Goal: Information Seeking & Learning: Find specific fact

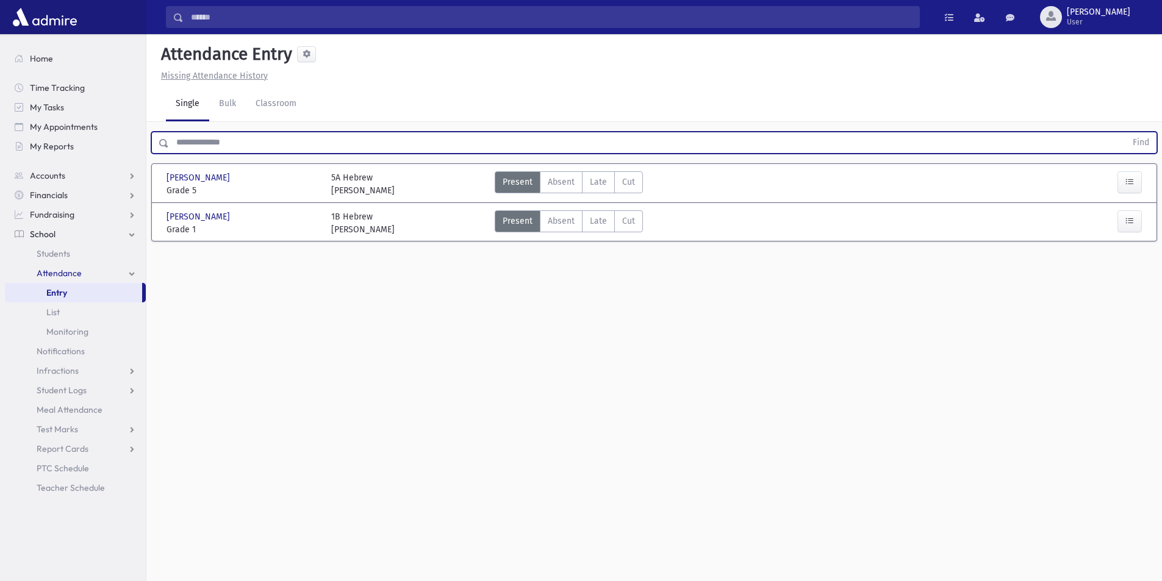
click at [229, 137] on input "text" at bounding box center [647, 143] width 957 height 22
click at [238, 142] on input "text" at bounding box center [647, 143] width 957 height 22
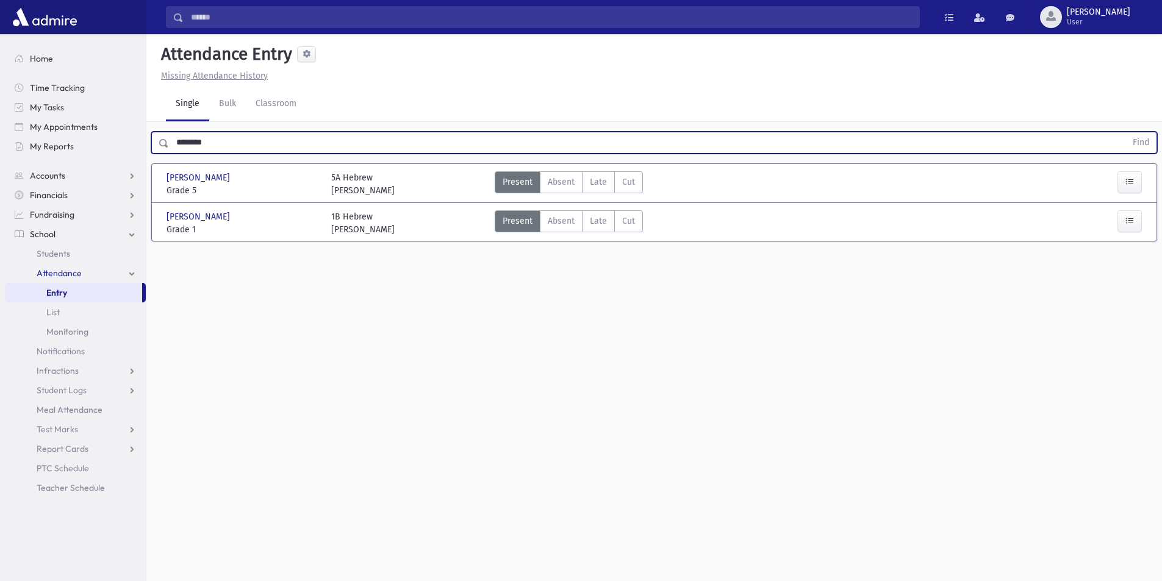
click at [1125, 132] on button "Find" at bounding box center [1140, 142] width 31 height 21
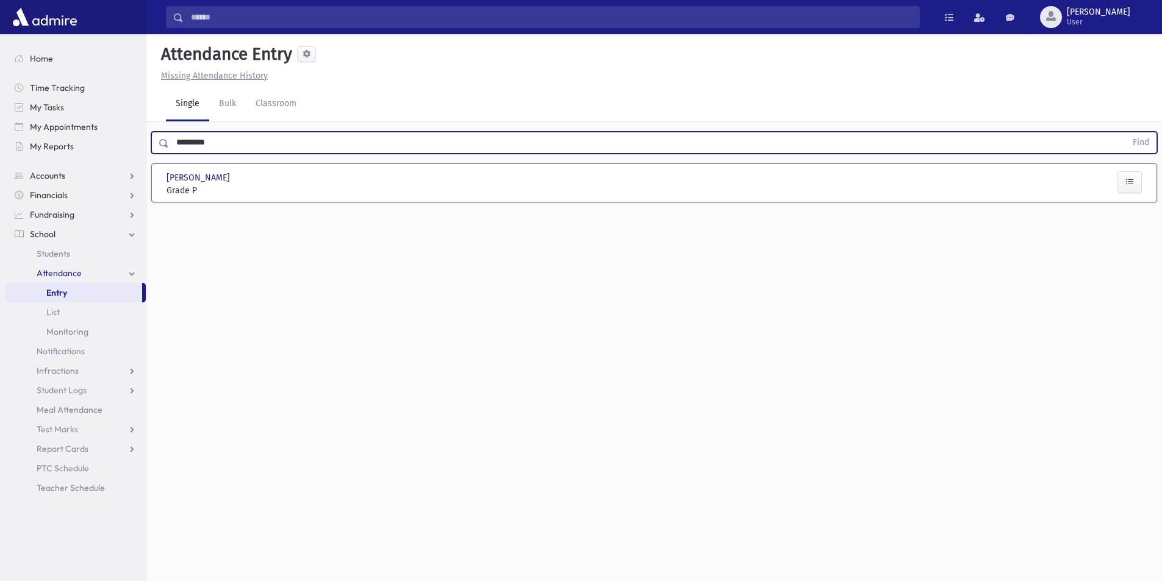
click at [1125, 132] on button "Find" at bounding box center [1140, 142] width 31 height 21
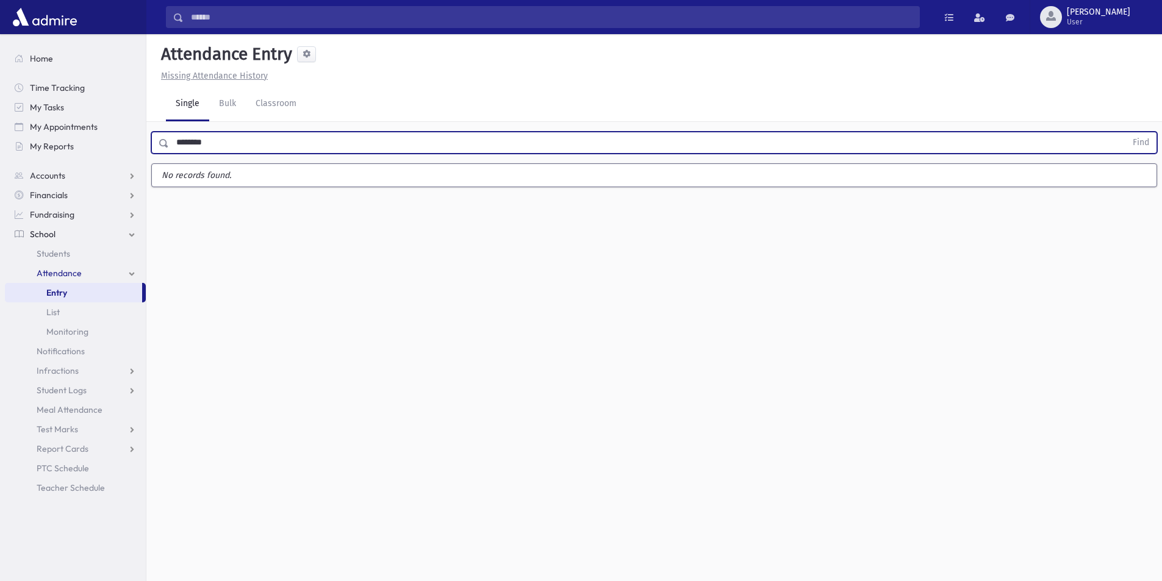
type input "********"
click at [1125, 132] on button "Find" at bounding box center [1140, 142] width 31 height 21
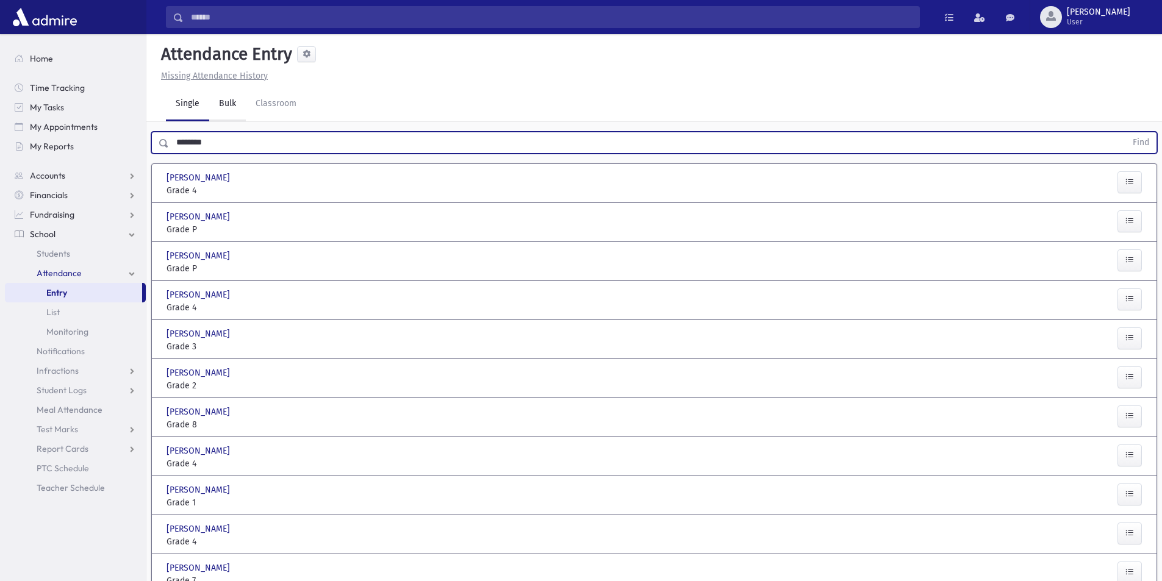
click at [228, 109] on link "Bulk" at bounding box center [227, 104] width 37 height 34
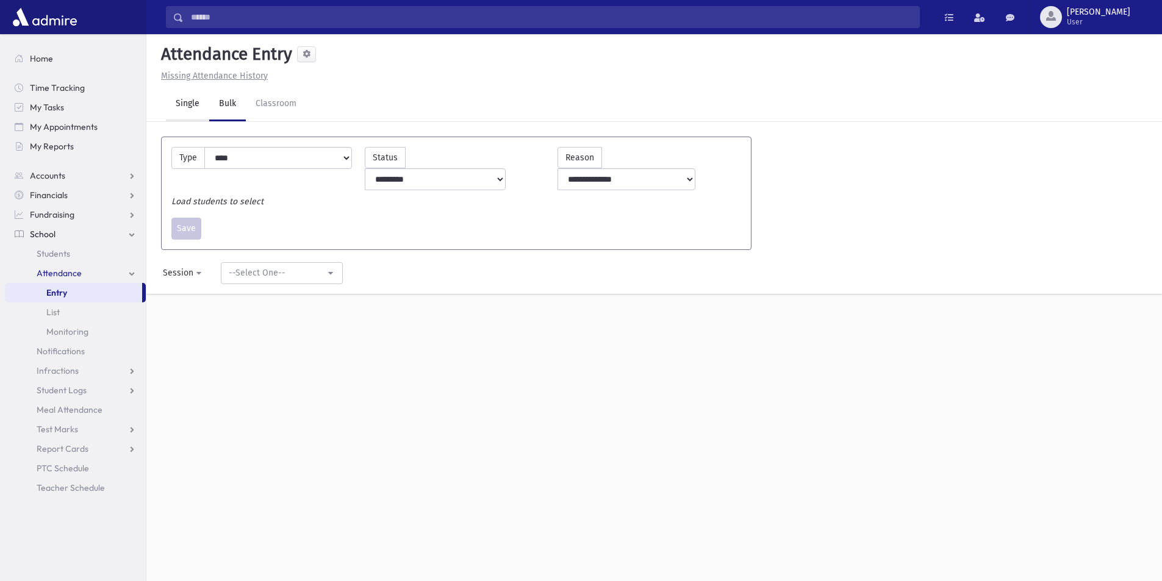
click at [184, 103] on link "Single" at bounding box center [187, 104] width 43 height 34
click at [85, 271] on link "Attendance" at bounding box center [75, 274] width 141 height 20
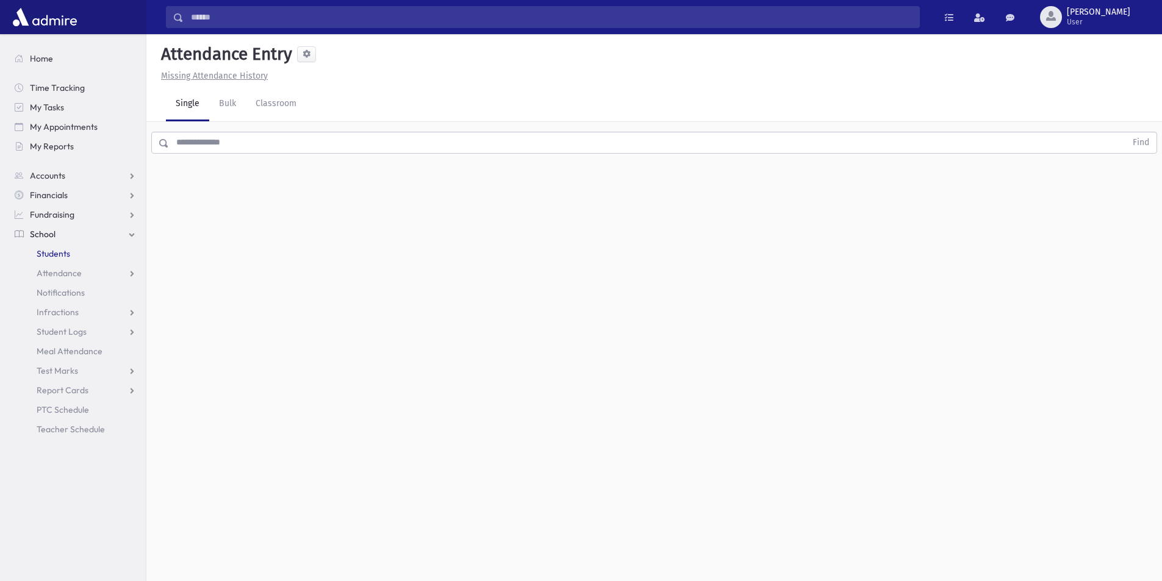
click at [79, 248] on link "Students" at bounding box center [75, 254] width 141 height 20
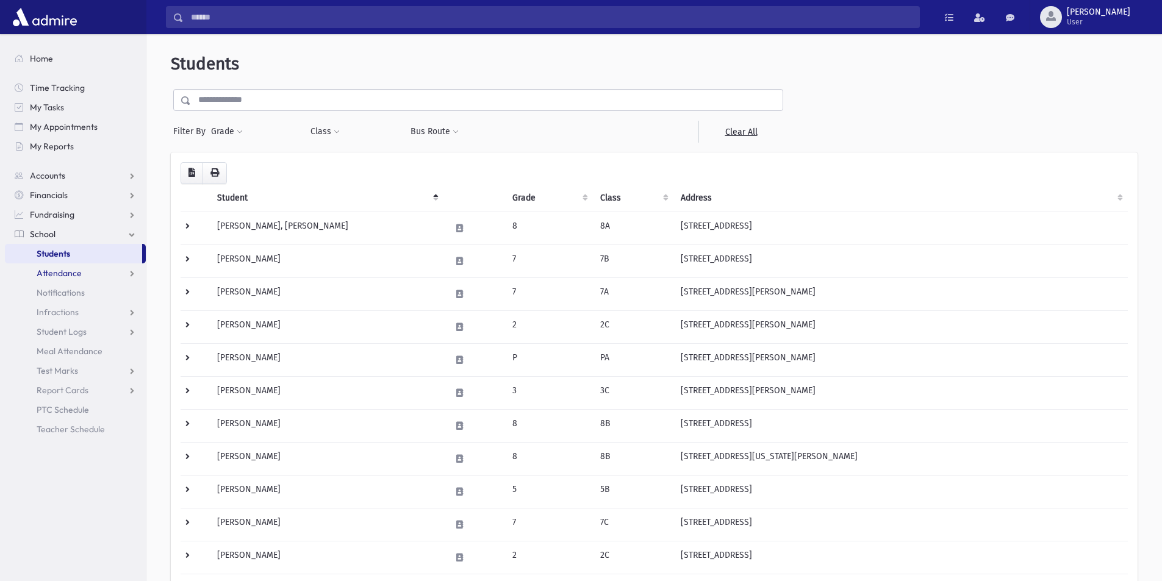
click at [112, 274] on link "Attendance" at bounding box center [75, 274] width 141 height 20
click at [109, 288] on link "Entry" at bounding box center [75, 293] width 141 height 20
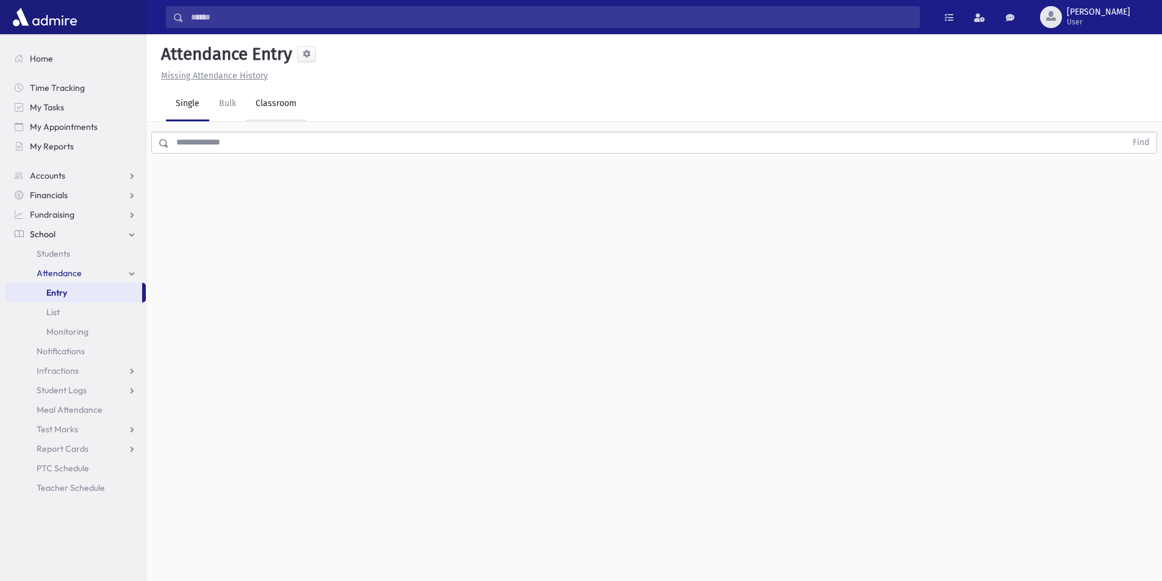
click at [265, 99] on link "Classroom" at bounding box center [276, 104] width 60 height 34
click at [318, 156] on div "--Select One--" at bounding box center [331, 157] width 121 height 13
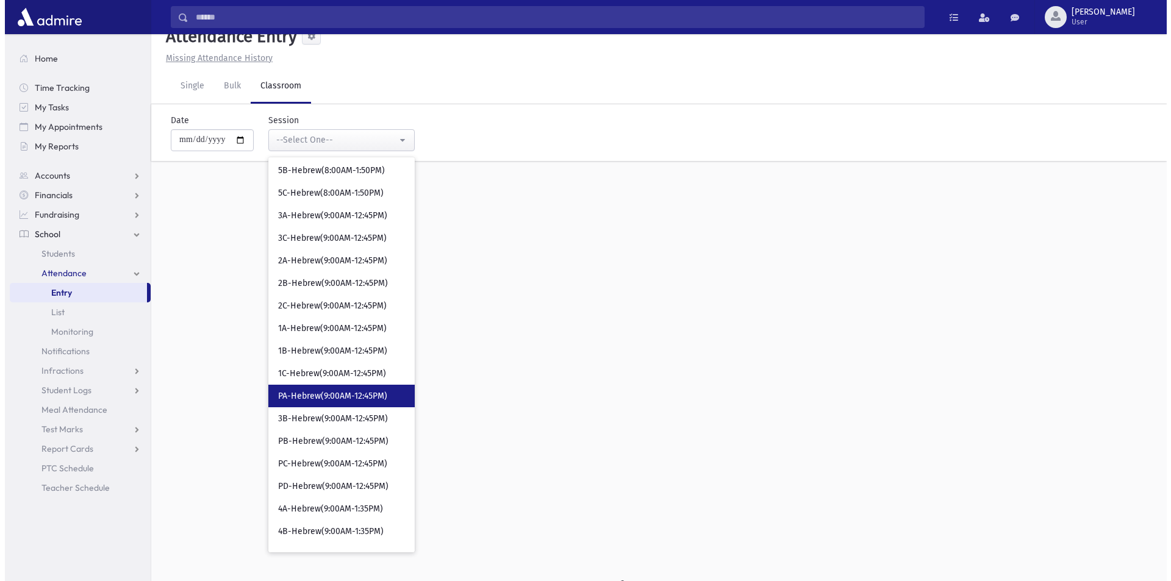
scroll to position [27, 0]
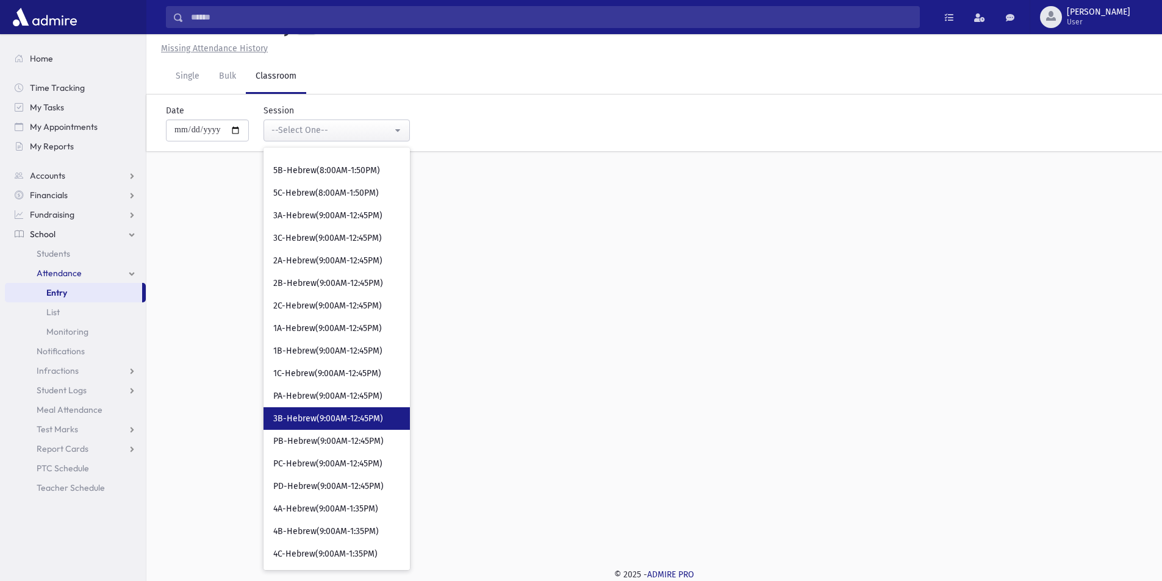
click at [336, 421] on span "3B-Hebrew(9:00AM-12:45PM)" at bounding box center [328, 419] width 110 height 12
select select "***"
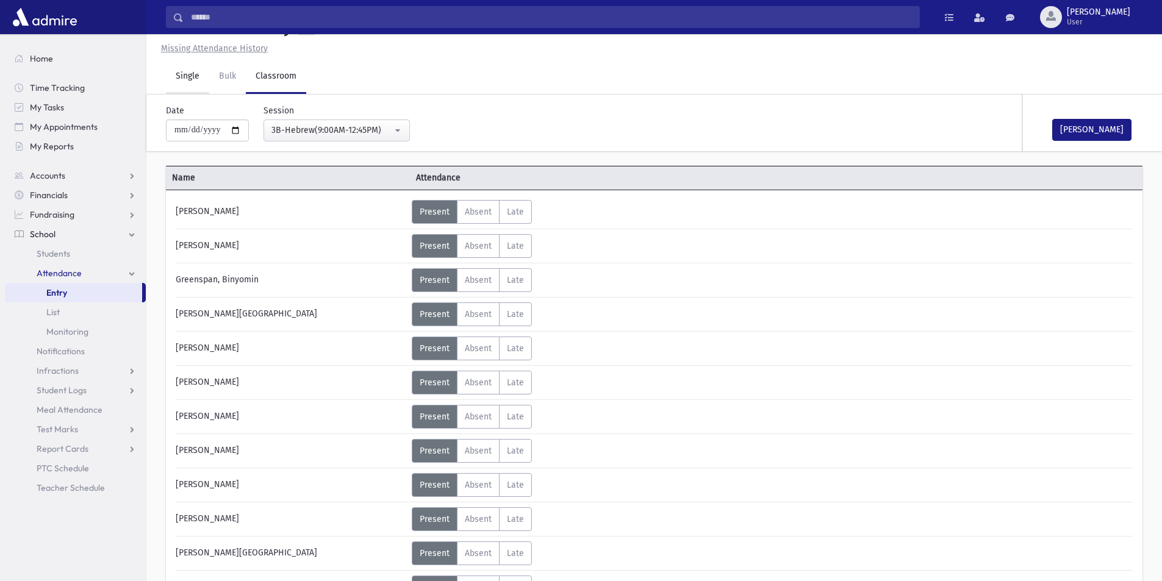
click at [187, 76] on link "Single" at bounding box center [187, 77] width 43 height 34
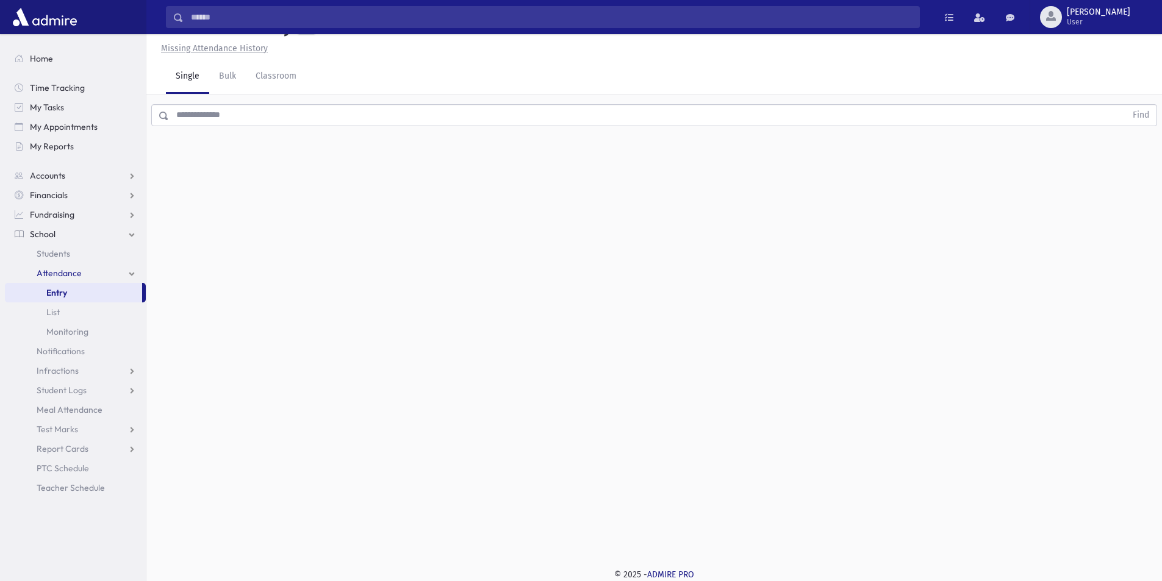
click at [214, 52] on u "Missing Attendance History" at bounding box center [214, 48] width 107 height 10
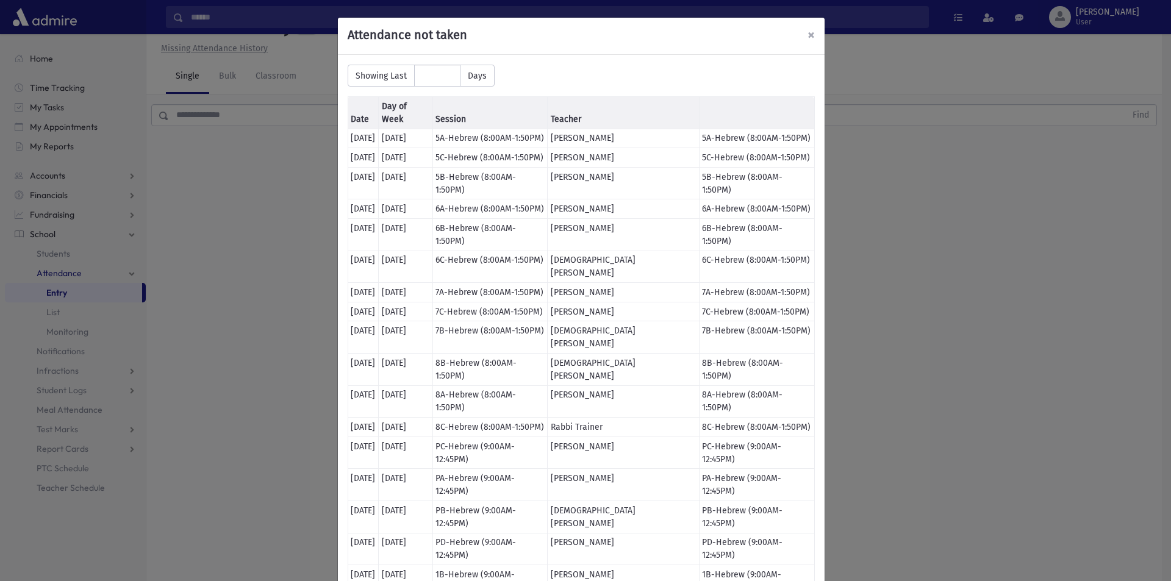
click at [808, 33] on span "×" at bounding box center [811, 34] width 7 height 17
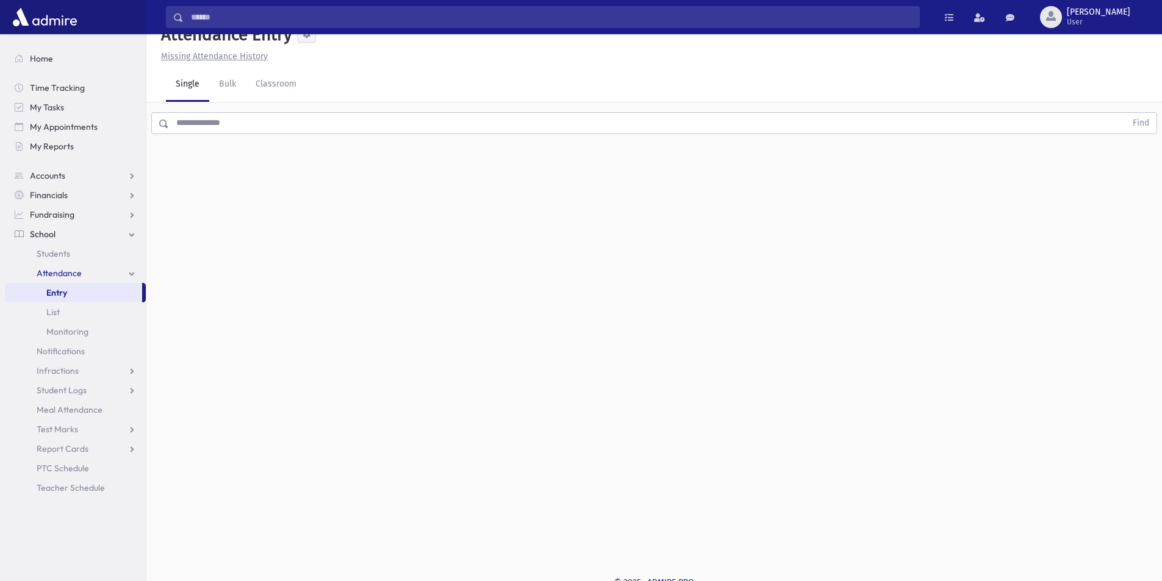
scroll to position [27, 0]
click at [63, 289] on span "Entry" at bounding box center [56, 292] width 21 height 11
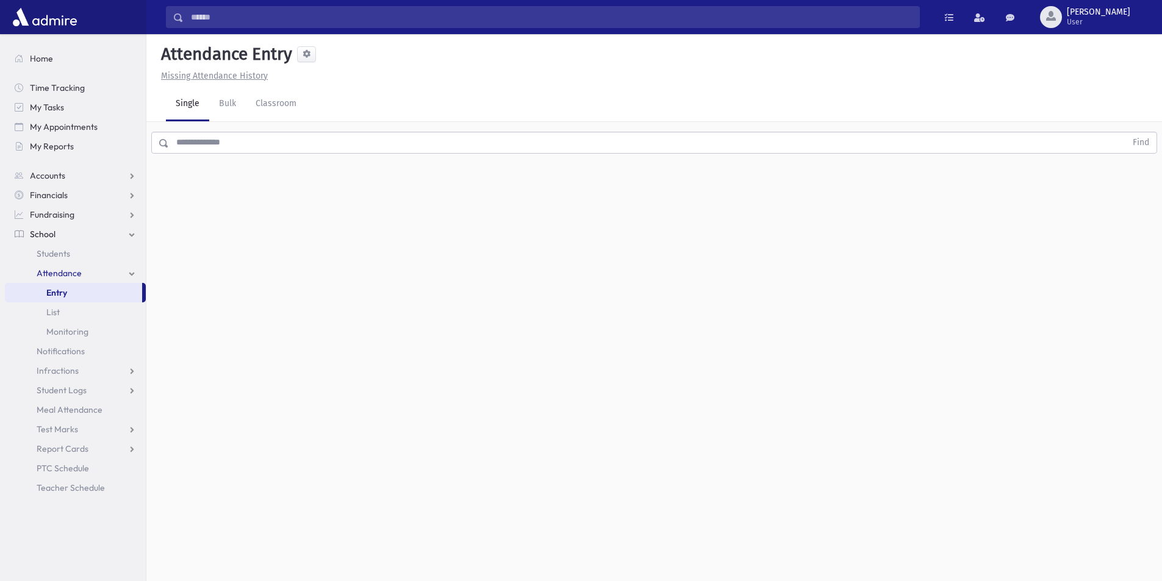
click at [245, 146] on input "text" at bounding box center [647, 143] width 957 height 22
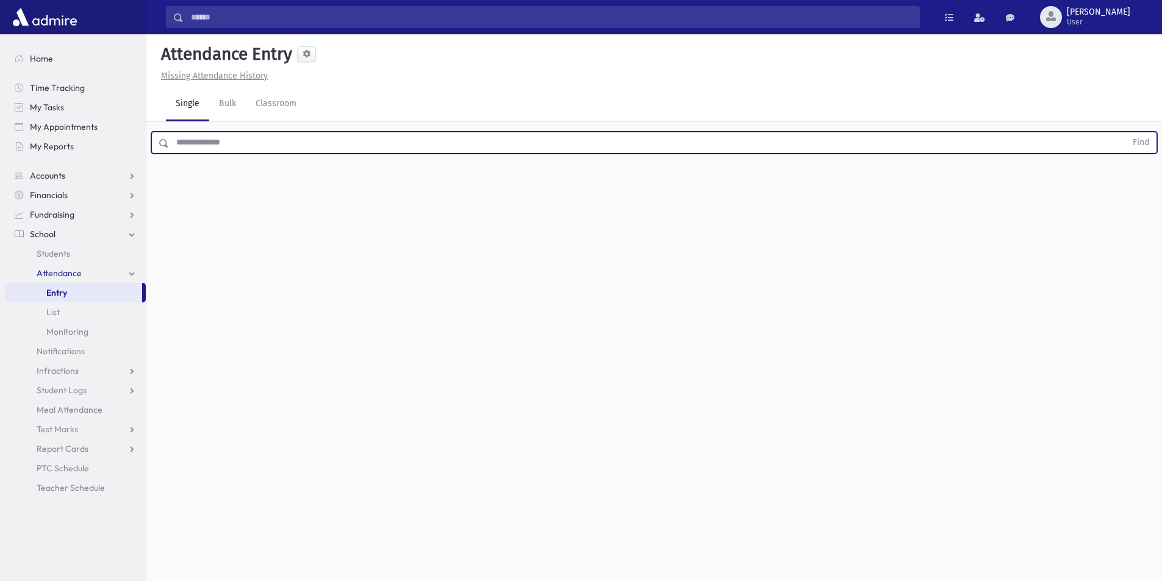
click at [245, 146] on input "text" at bounding box center [647, 143] width 957 height 22
click at [1125, 132] on button "Find" at bounding box center [1140, 142] width 31 height 21
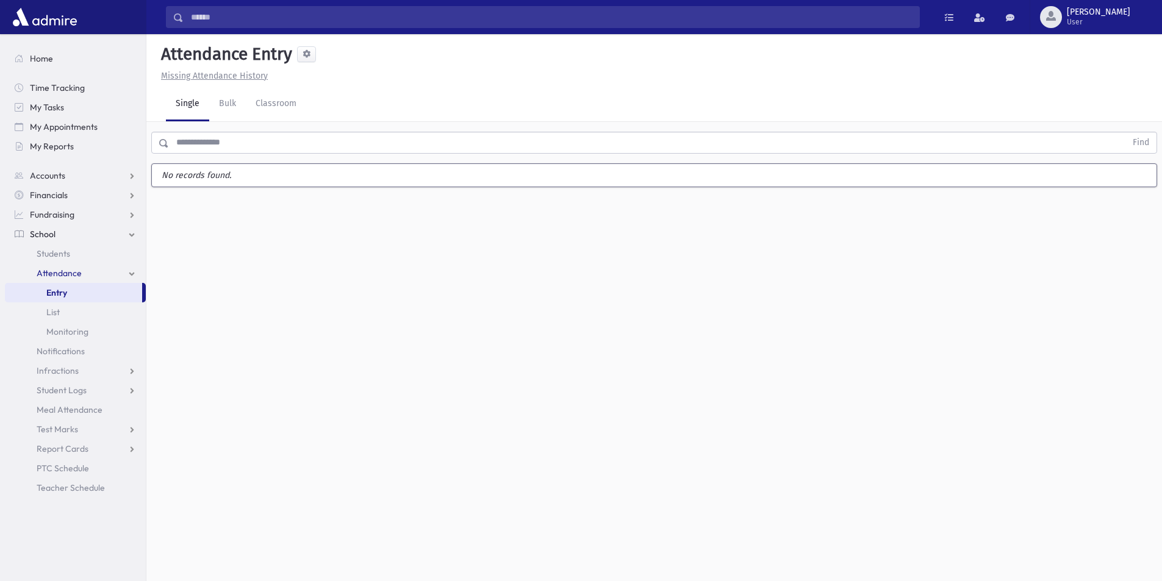
click at [830, 398] on div "Attendance Entry Missing Attendance History Single Bulk Classroom Find No recor…" at bounding box center [654, 307] width 1016 height 547
click at [217, 103] on link "Bulk" at bounding box center [227, 104] width 37 height 34
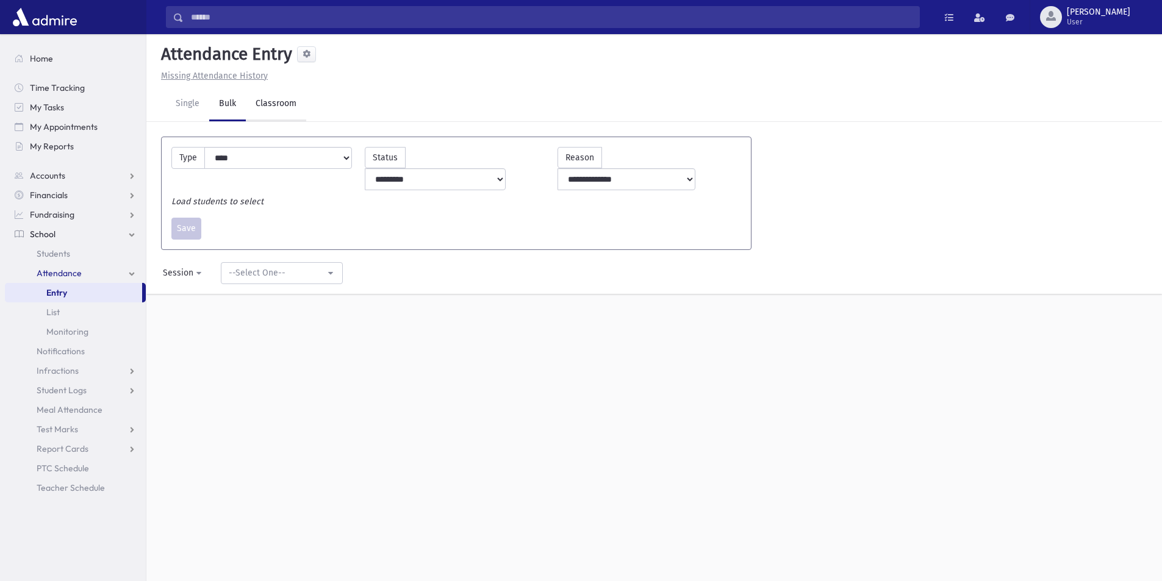
click at [270, 95] on link "Classroom" at bounding box center [276, 104] width 60 height 34
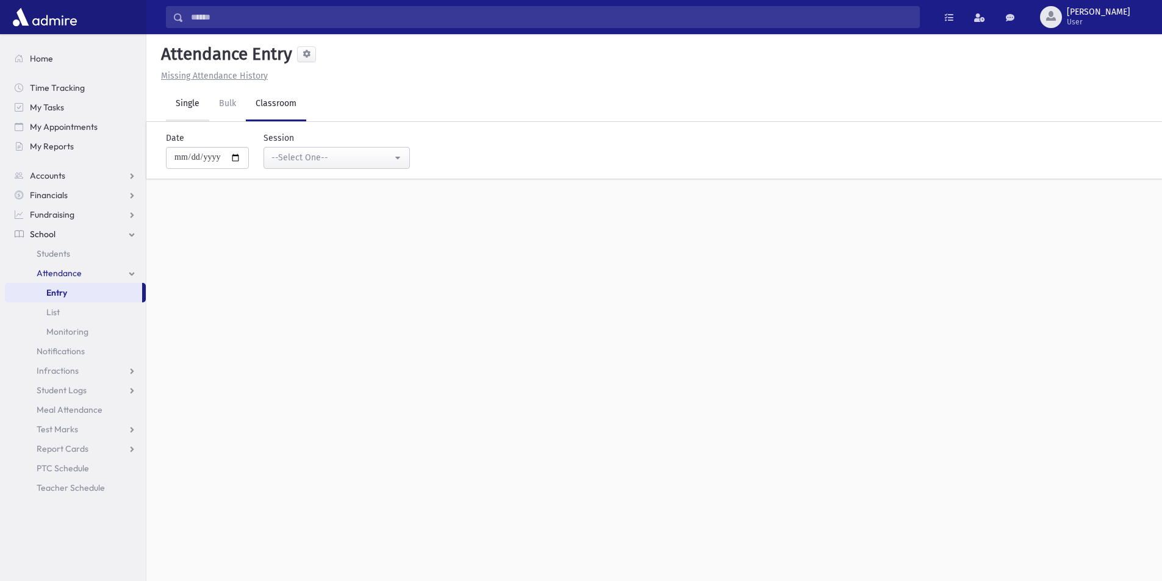
click at [172, 99] on link "Single" at bounding box center [187, 104] width 43 height 34
click at [228, 102] on link "Bulk" at bounding box center [227, 104] width 37 height 34
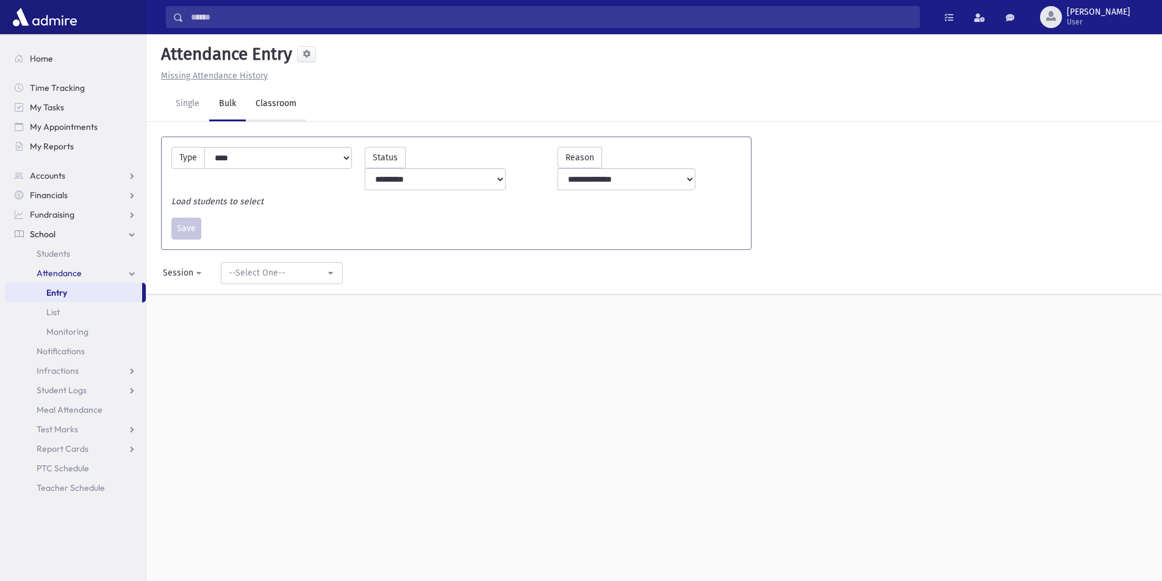
drag, startPoint x: 278, startPoint y: 105, endPoint x: 239, endPoint y: 110, distance: 38.7
click at [278, 106] on link "Classroom" at bounding box center [276, 104] width 60 height 34
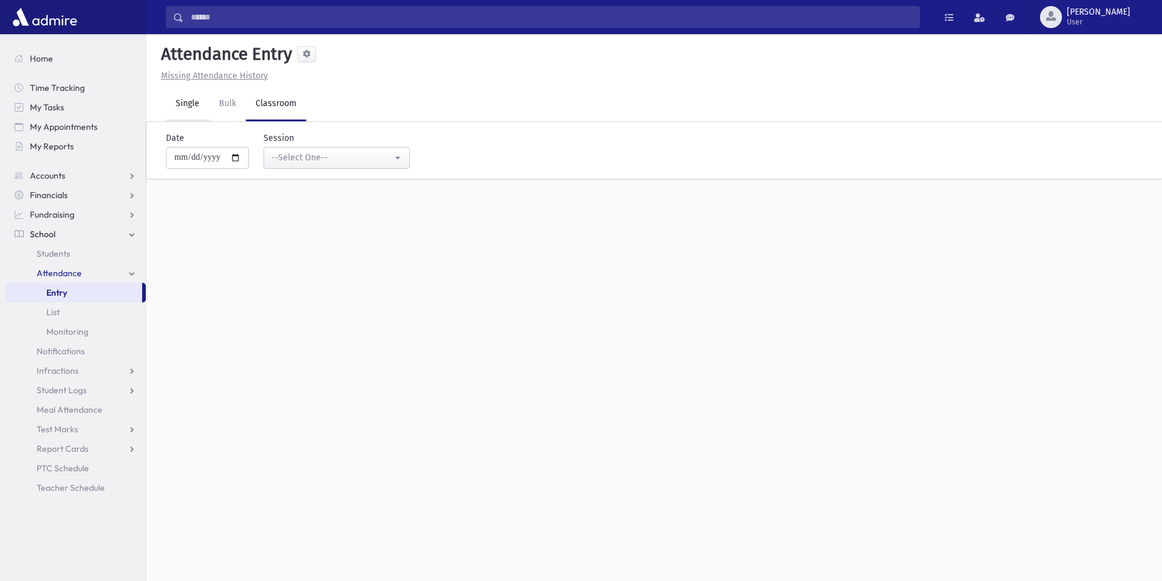
click at [189, 113] on link "Single" at bounding box center [187, 104] width 43 height 34
click at [273, 104] on link "Classroom" at bounding box center [276, 104] width 60 height 34
click at [229, 108] on link "Bulk" at bounding box center [227, 104] width 37 height 34
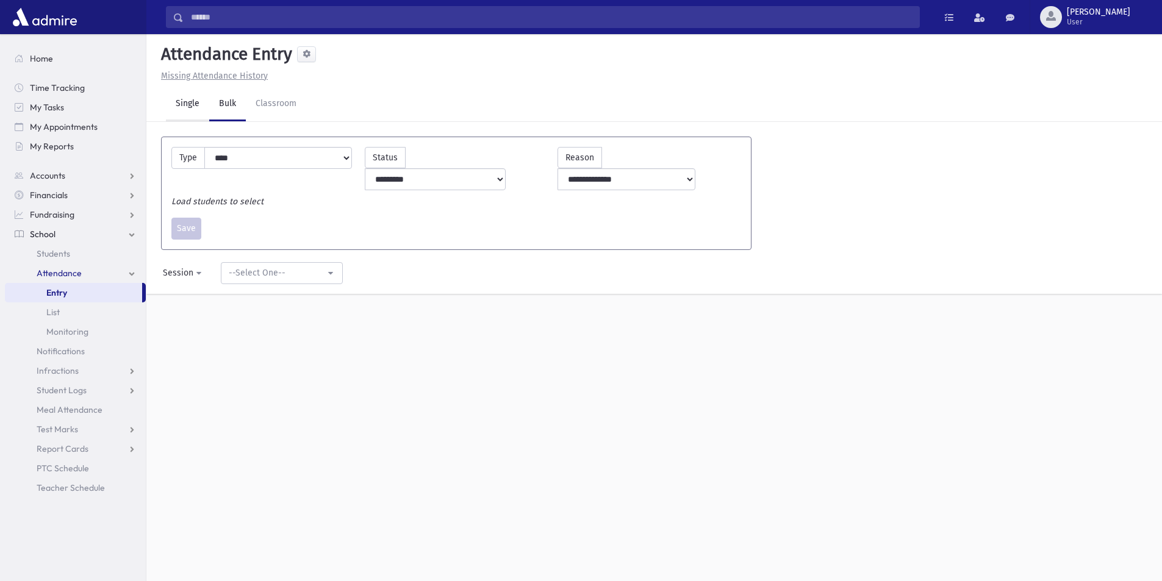
click at [190, 109] on link "Single" at bounding box center [187, 104] width 43 height 34
click at [241, 97] on link "Bulk" at bounding box center [227, 104] width 37 height 34
click at [194, 99] on link "Single" at bounding box center [187, 104] width 43 height 34
click at [131, 192] on link "Financials" at bounding box center [75, 195] width 141 height 20
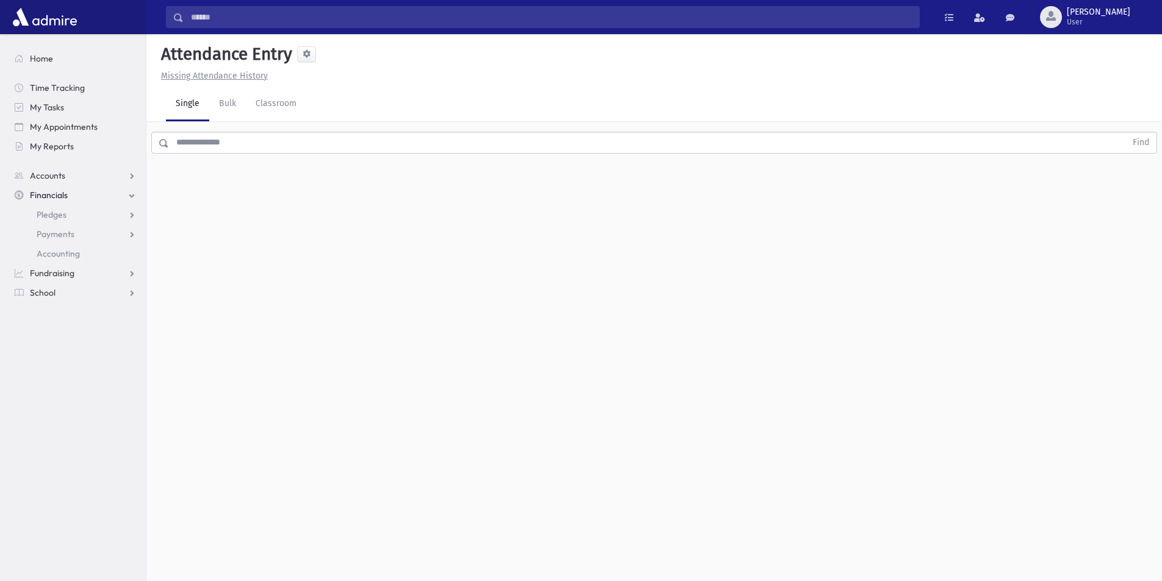
click at [131, 192] on link "Financials" at bounding box center [75, 195] width 141 height 20
click at [131, 212] on link "Fundraising" at bounding box center [75, 215] width 141 height 20
click at [132, 235] on link "School" at bounding box center [75, 234] width 141 height 20
click at [78, 254] on link "Students" at bounding box center [75, 254] width 141 height 20
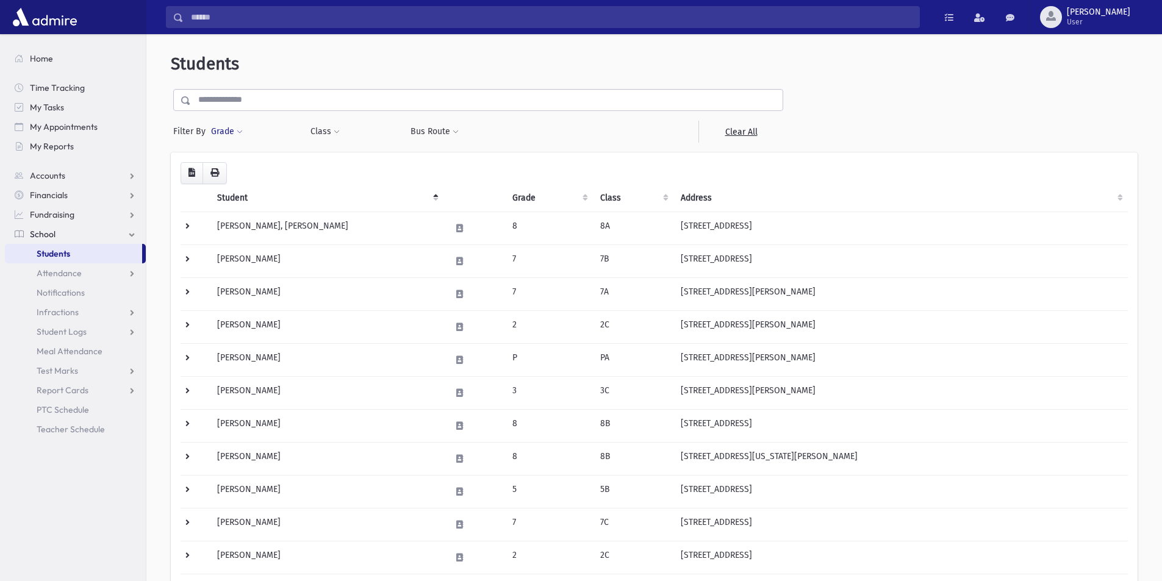
click at [240, 131] on span at bounding box center [240, 132] width 6 height 7
select select
click at [246, 131] on div "Grade * * * * * * * * * Filter" at bounding box center [253, 132] width 87 height 22
click at [238, 131] on span at bounding box center [240, 132] width 6 height 7
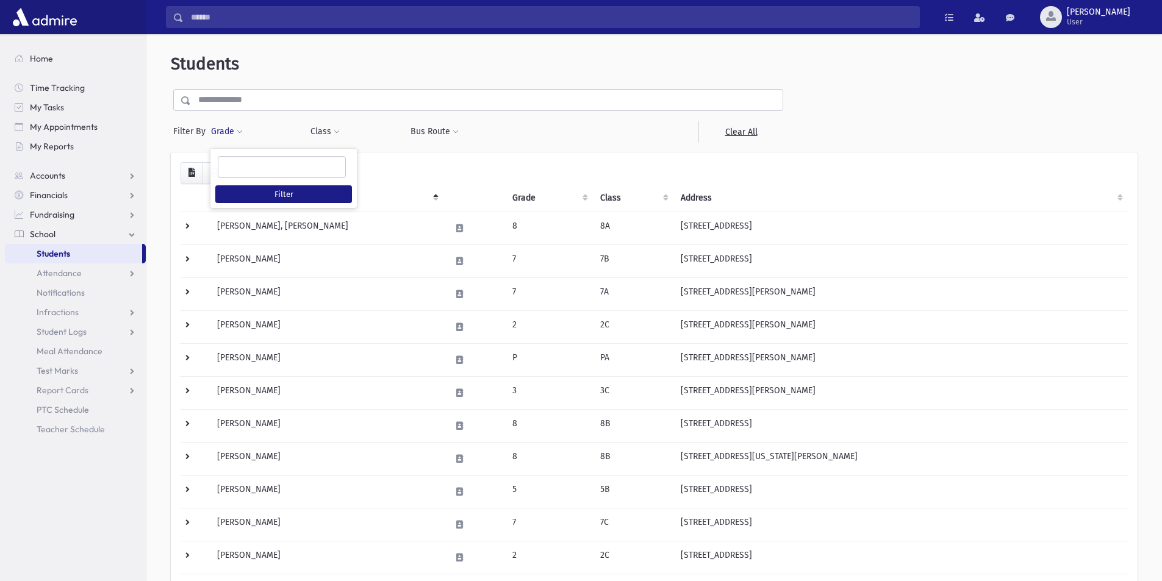
click at [238, 131] on span at bounding box center [240, 132] width 6 height 7
click at [340, 131] on div "Class ** ** ** ** ** ** ** ** ** ** ** ** ** ** ** ** ** ** ** ** ** ** ** ** *…" at bounding box center [353, 132] width 87 height 22
click at [334, 131] on span at bounding box center [337, 132] width 6 height 7
click at [453, 132] on span at bounding box center [456, 132] width 6 height 7
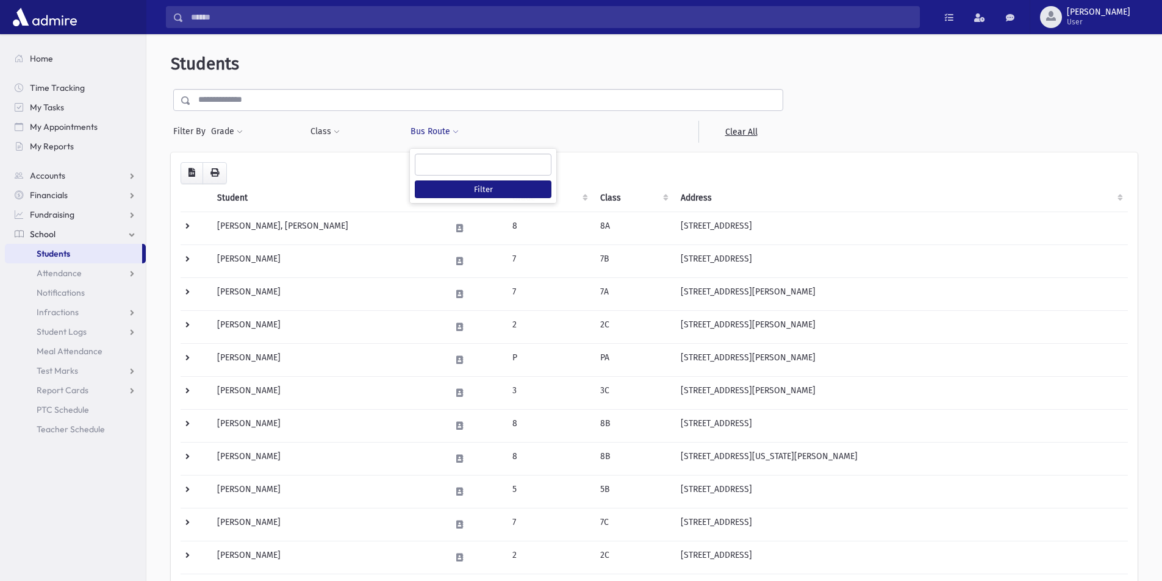
click at [453, 132] on span at bounding box center [456, 132] width 6 height 7
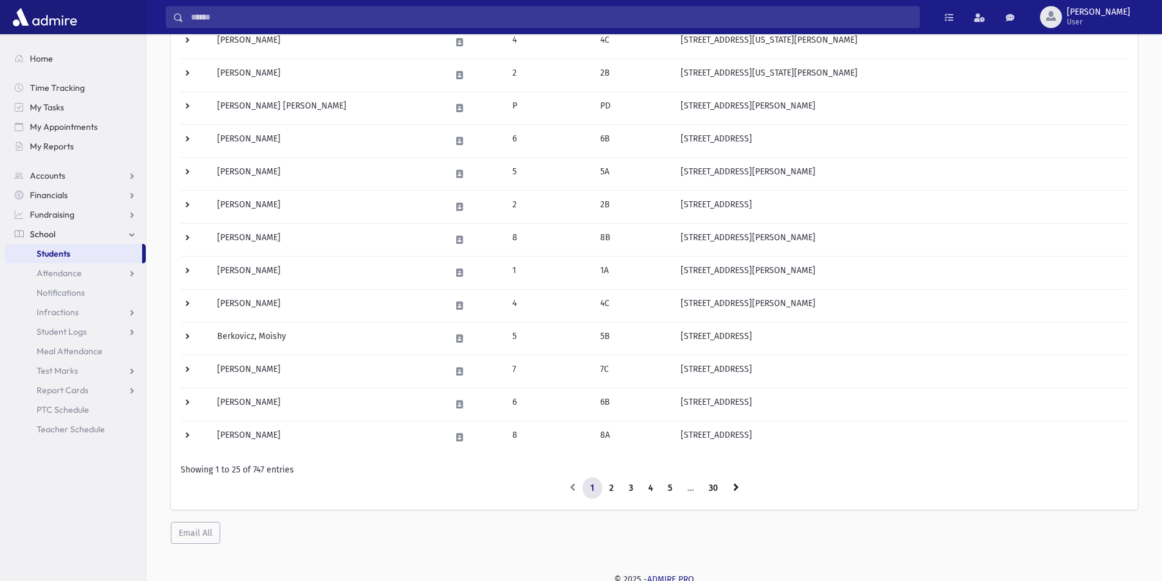
scroll to position [586, 0]
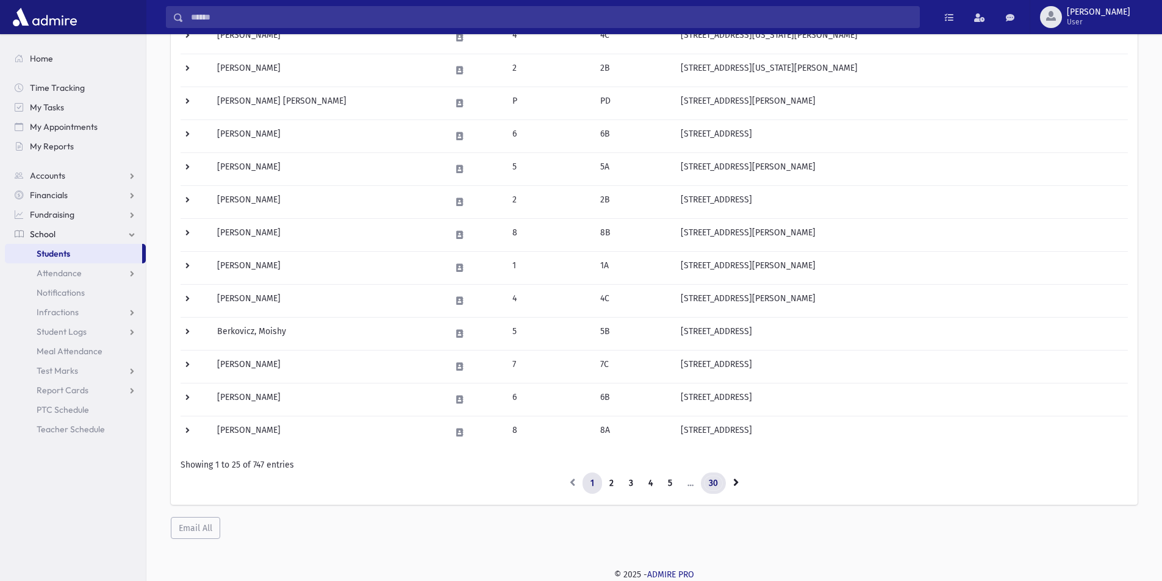
click at [719, 479] on link "30" at bounding box center [713, 484] width 25 height 22
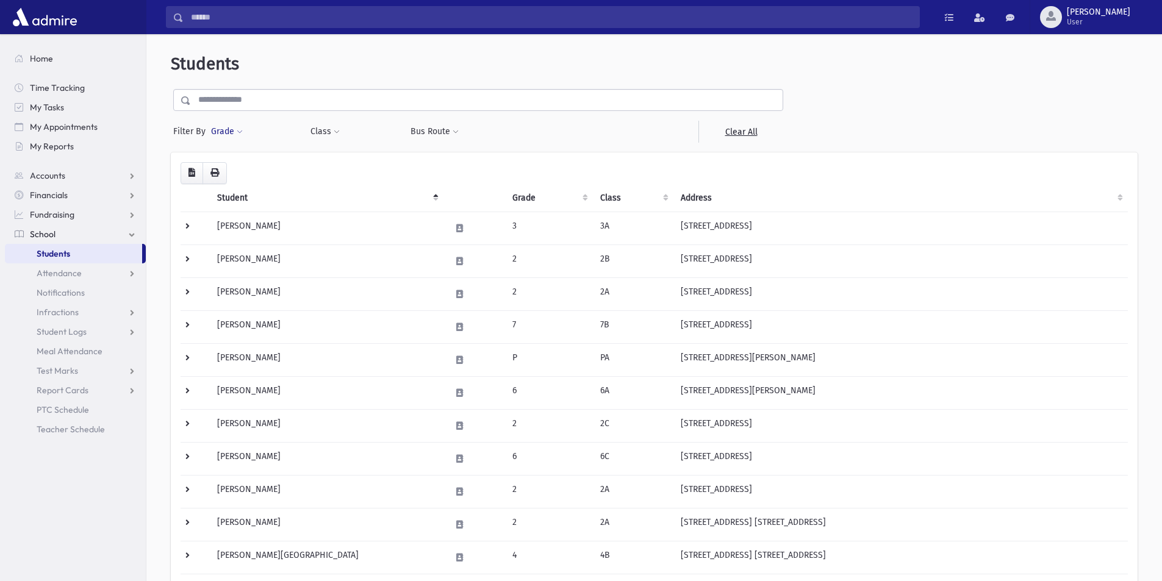
click at [232, 127] on button "Grade" at bounding box center [226, 132] width 33 height 22
click at [234, 127] on button "Grade" at bounding box center [226, 132] width 33 height 22
click at [281, 129] on div "Grade * * * * * * * * * Filter" at bounding box center [253, 132] width 87 height 22
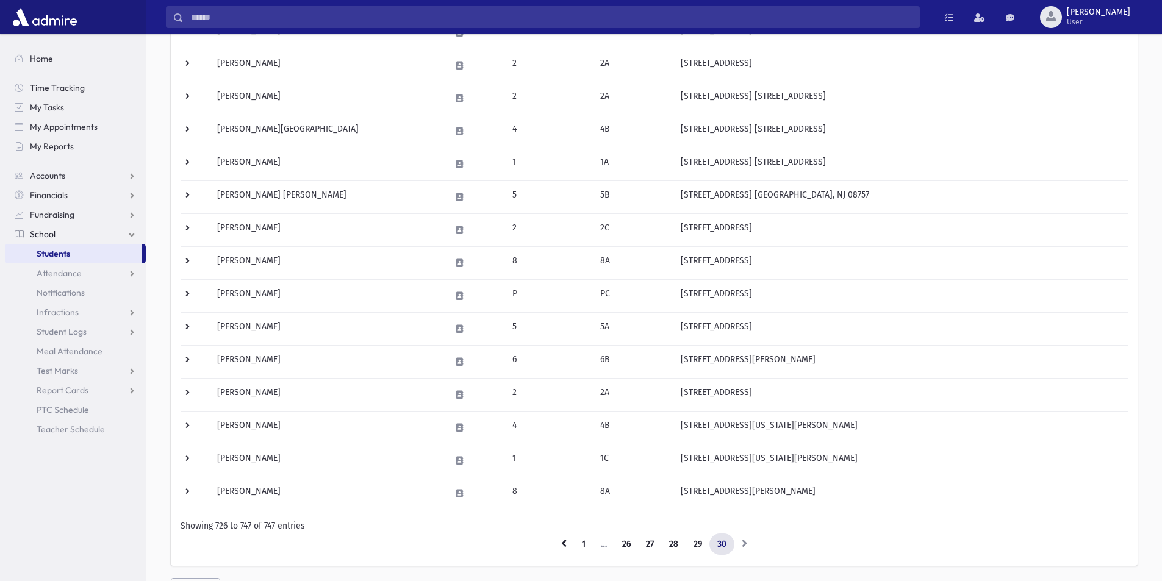
scroll to position [487, 0]
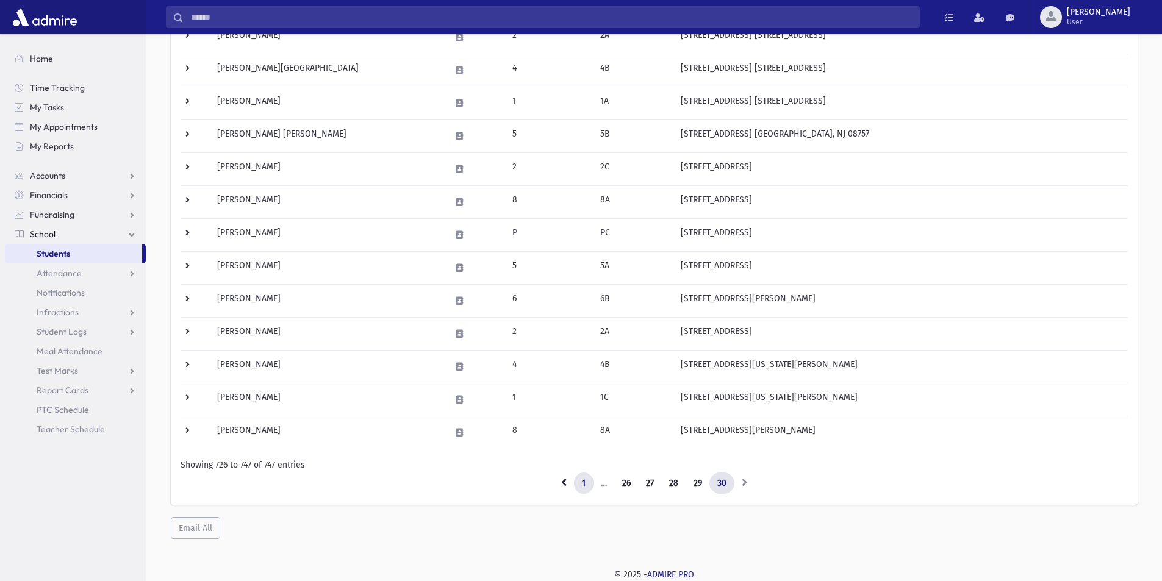
click at [584, 481] on link "1" at bounding box center [584, 484] width 20 height 22
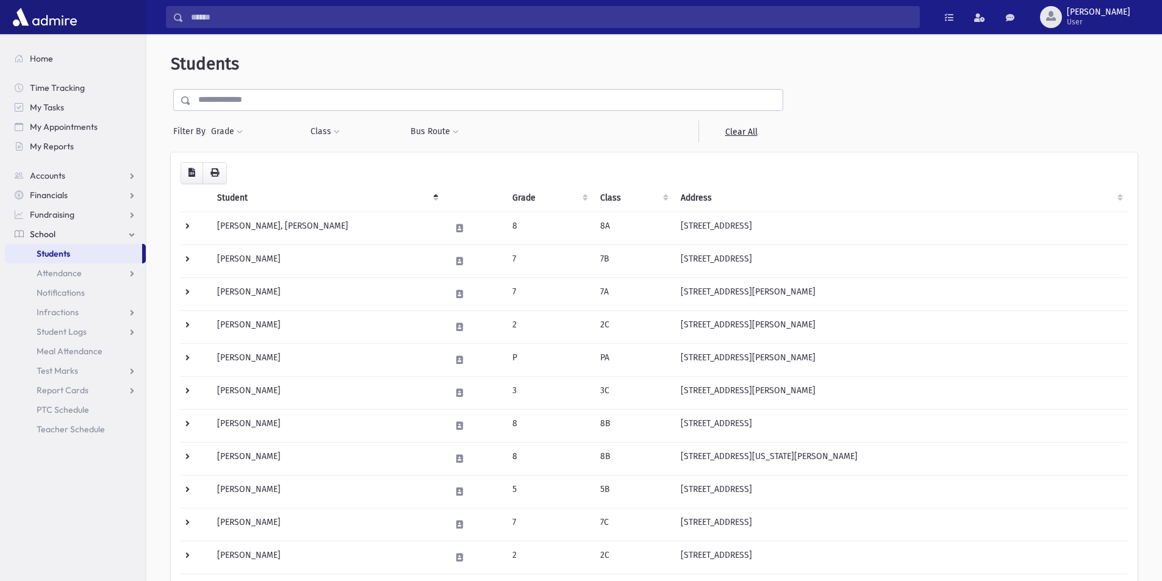
click at [436, 194] on th "Student" at bounding box center [327, 198] width 234 height 28
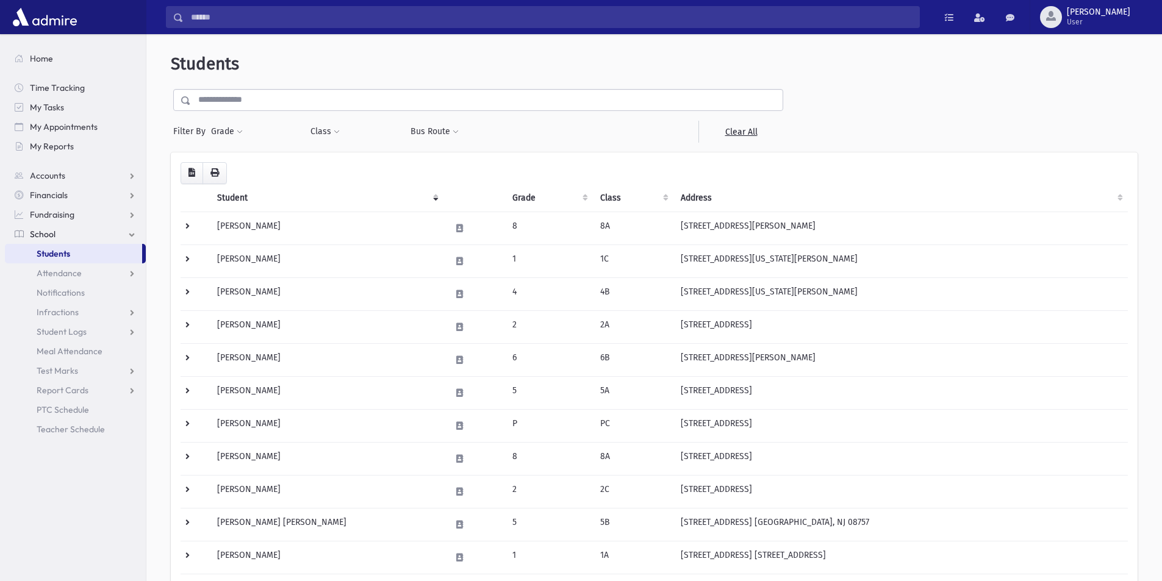
click at [434, 200] on th "Student" at bounding box center [327, 198] width 234 height 28
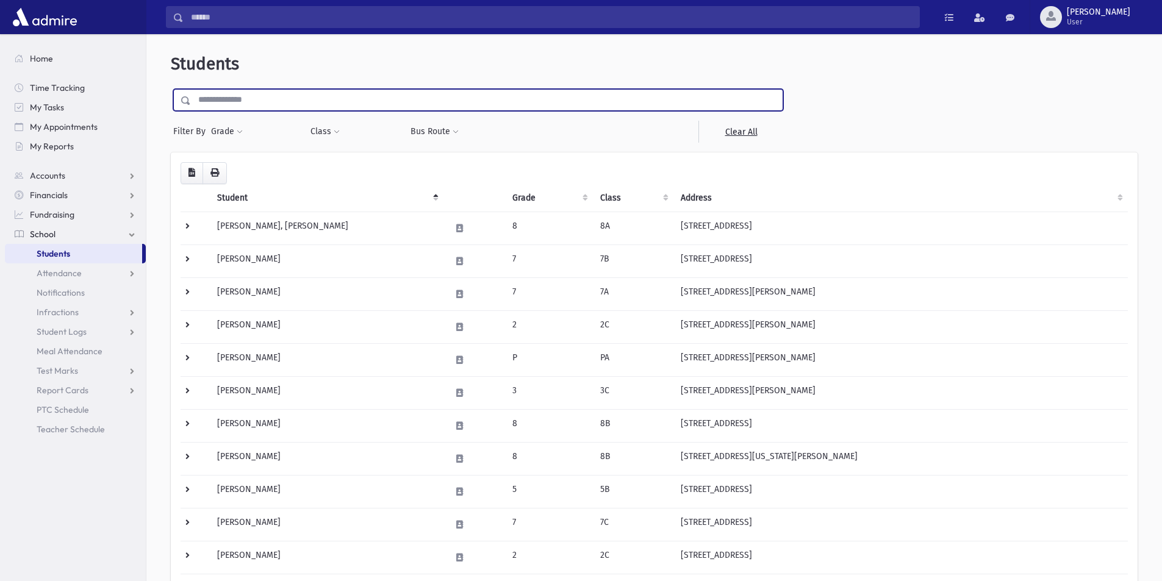
click at [223, 101] on input "text" at bounding box center [487, 100] width 592 height 22
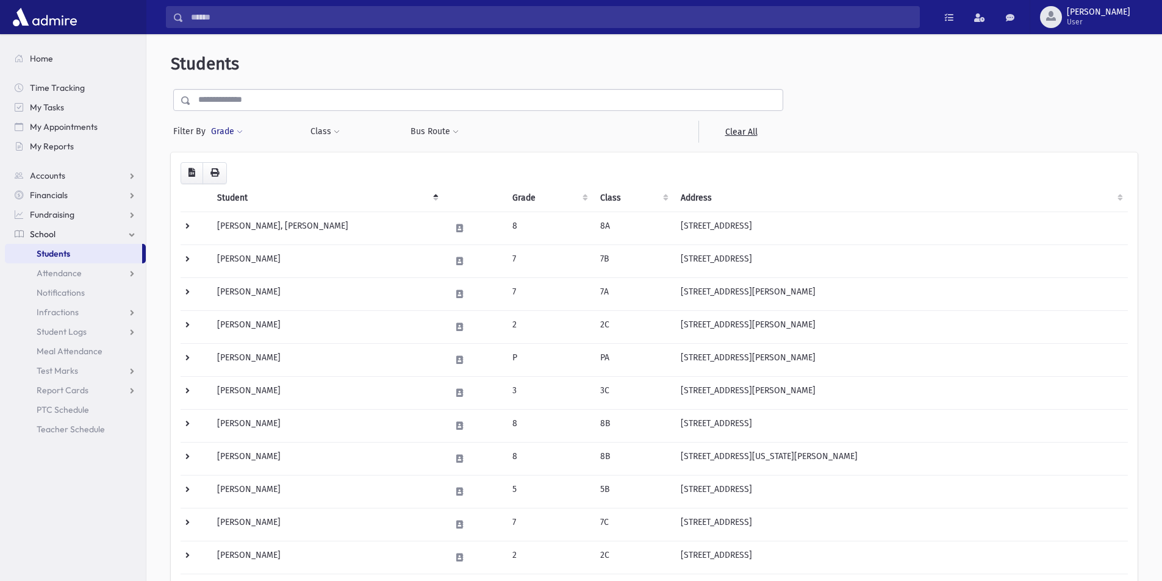
click at [234, 129] on button "Grade" at bounding box center [226, 132] width 33 height 22
click at [132, 392] on link "Report Cards" at bounding box center [75, 391] width 141 height 20
click at [132, 370] on link "Test Marks" at bounding box center [75, 371] width 141 height 20
click at [56, 412] on span "List" at bounding box center [52, 409] width 13 height 11
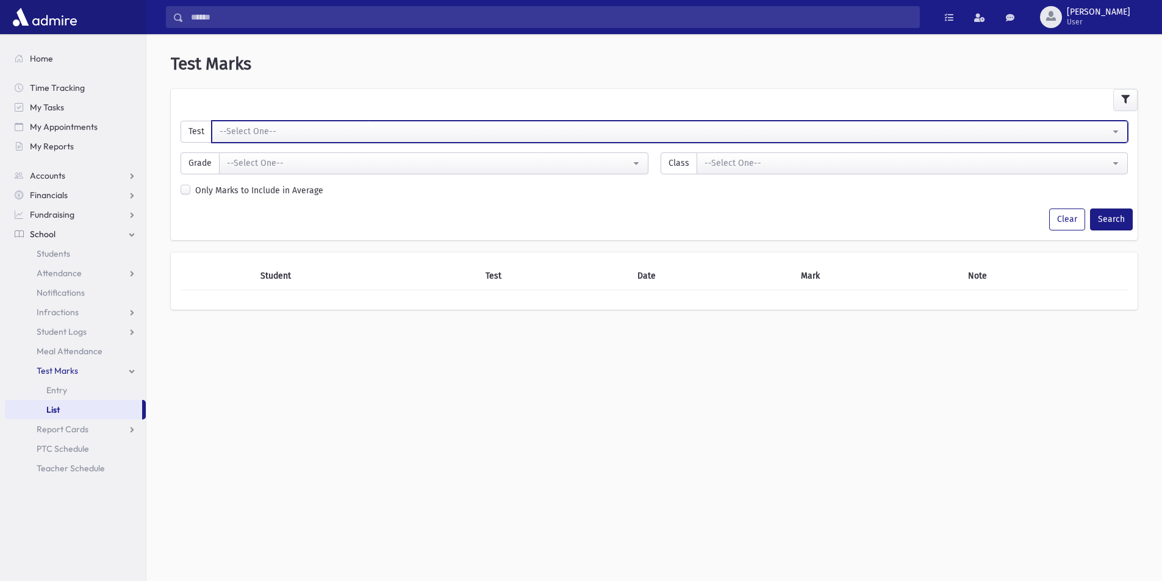
click at [221, 130] on div "--Select One--" at bounding box center [665, 131] width 891 height 13
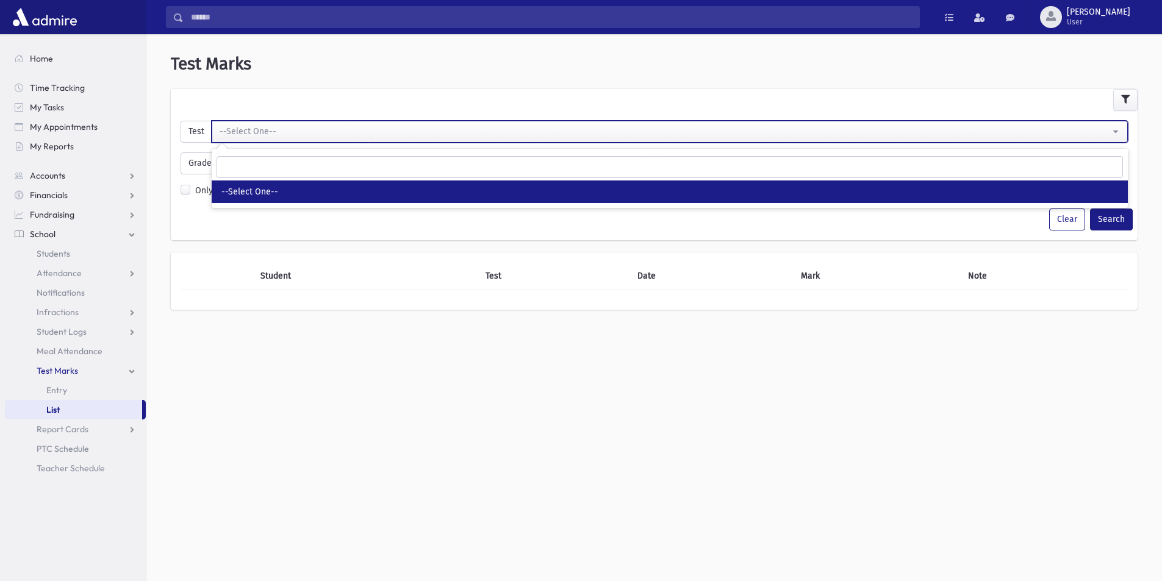
click at [221, 130] on div "--Select One--" at bounding box center [665, 131] width 891 height 13
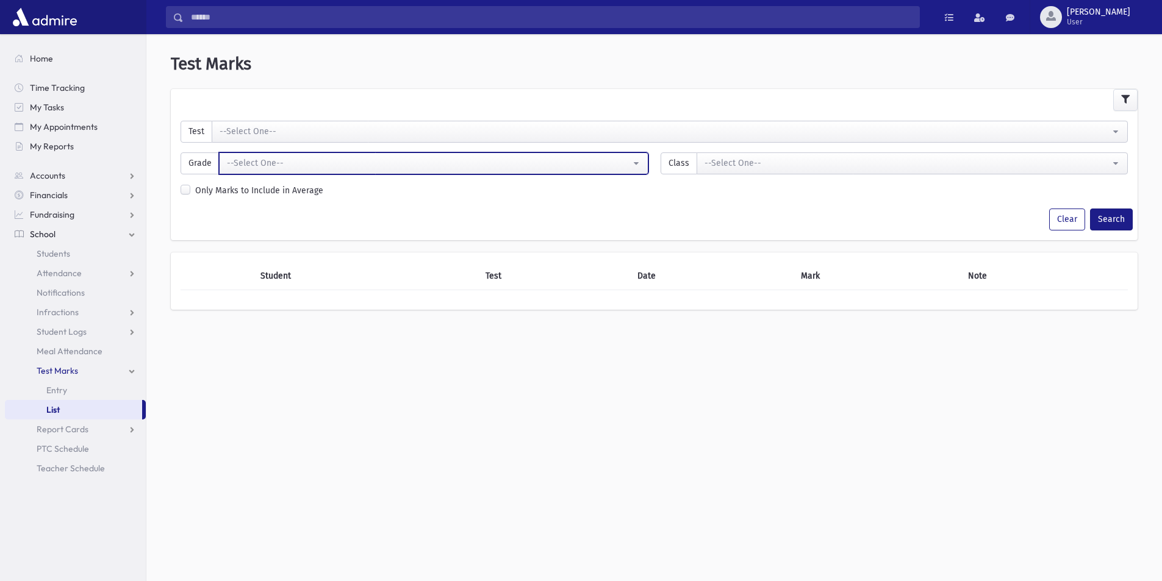
click at [239, 162] on div "--Select One--" at bounding box center [429, 163] width 404 height 13
drag, startPoint x: 243, startPoint y: 157, endPoint x: 217, endPoint y: 127, distance: 40.2
click at [242, 157] on div "--Select One--" at bounding box center [429, 163] width 404 height 13
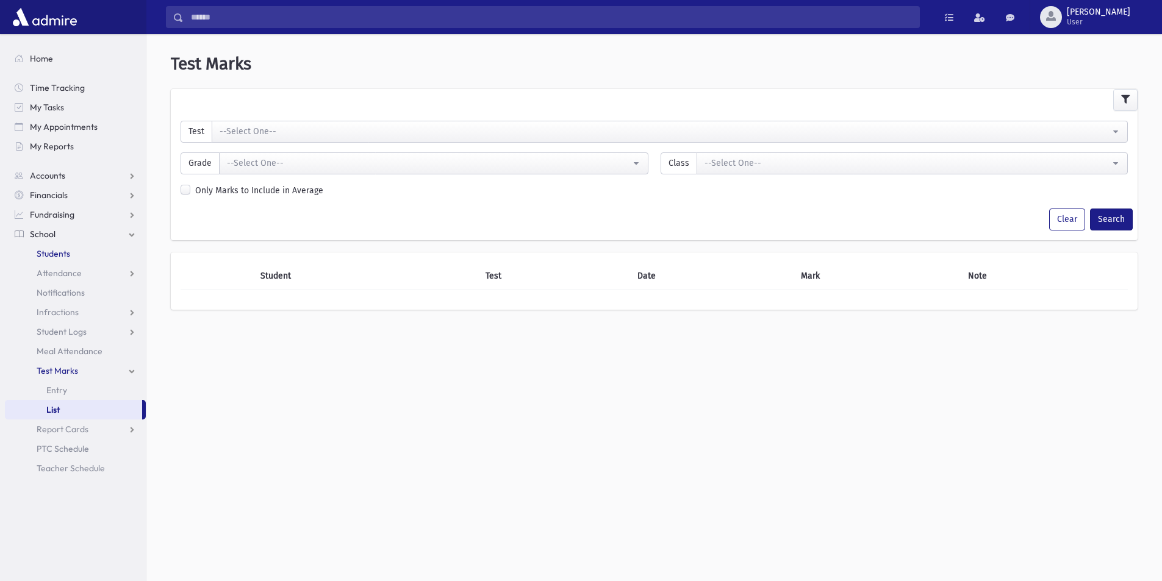
click at [48, 249] on span "Students" at bounding box center [54, 253] width 34 height 11
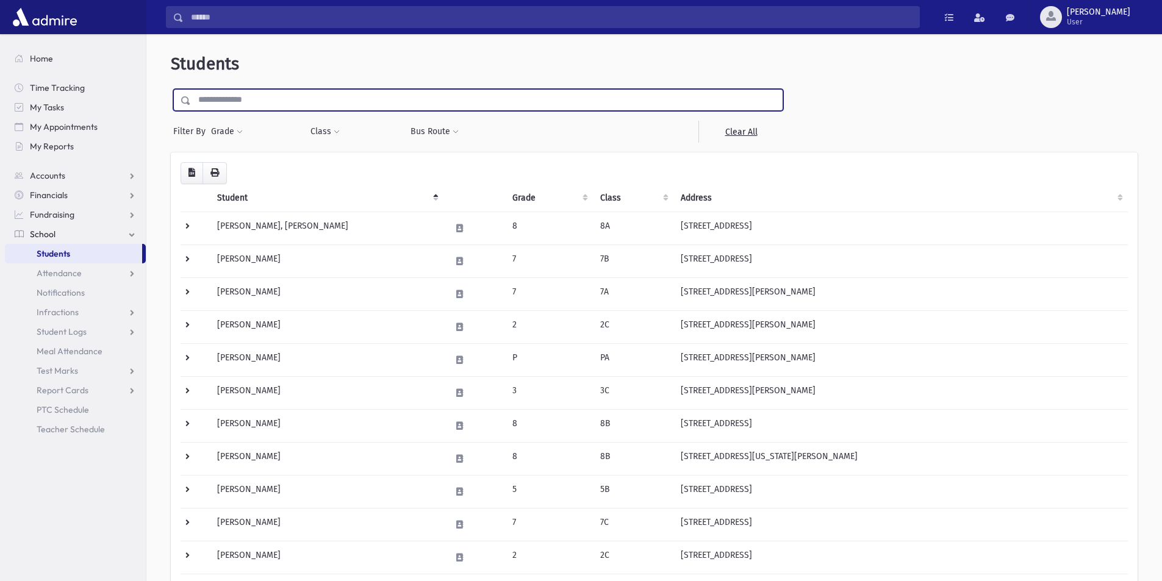
click at [254, 104] on input "text" at bounding box center [487, 100] width 592 height 22
type input "*"
type input "*********"
click at [171, 89] on input "submit" at bounding box center [188, 97] width 34 height 16
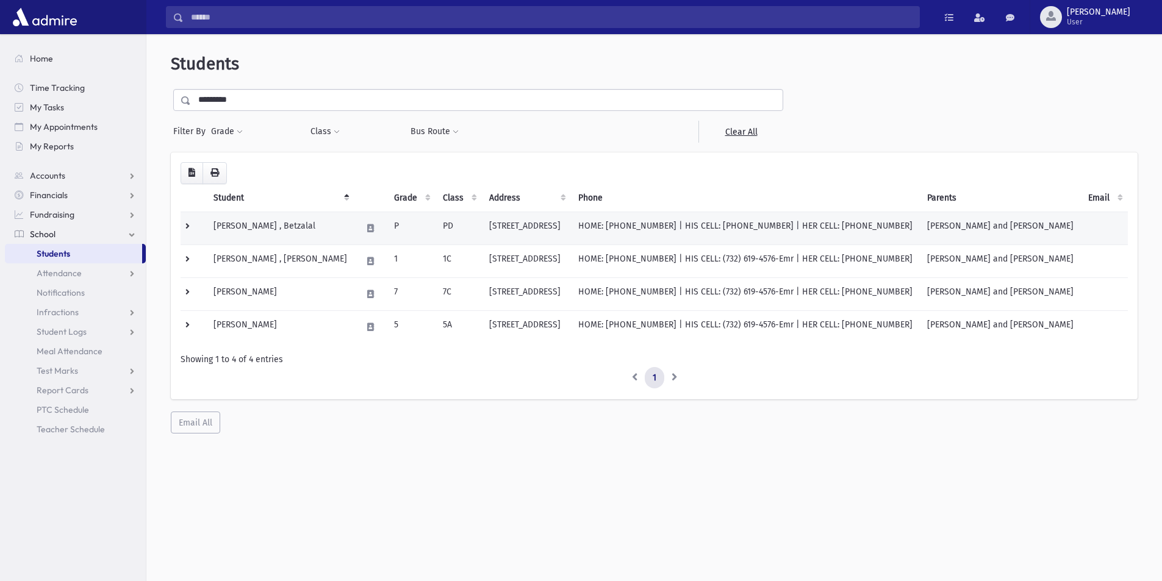
click at [187, 222] on td at bounding box center [194, 228] width 26 height 33
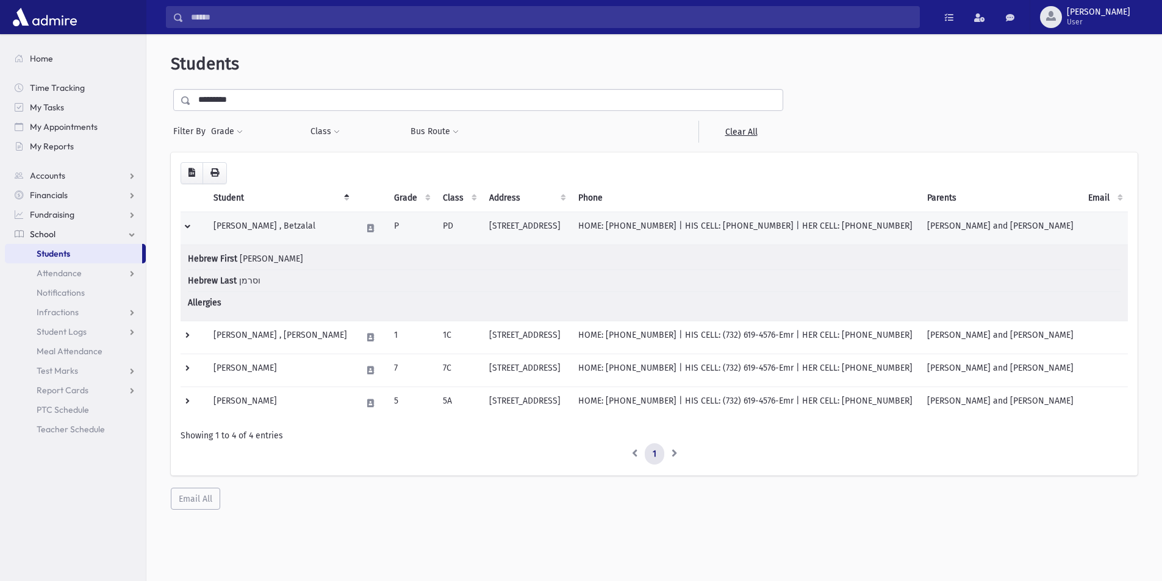
click at [257, 222] on td "Wasserman , Betzalal" at bounding box center [280, 228] width 148 height 33
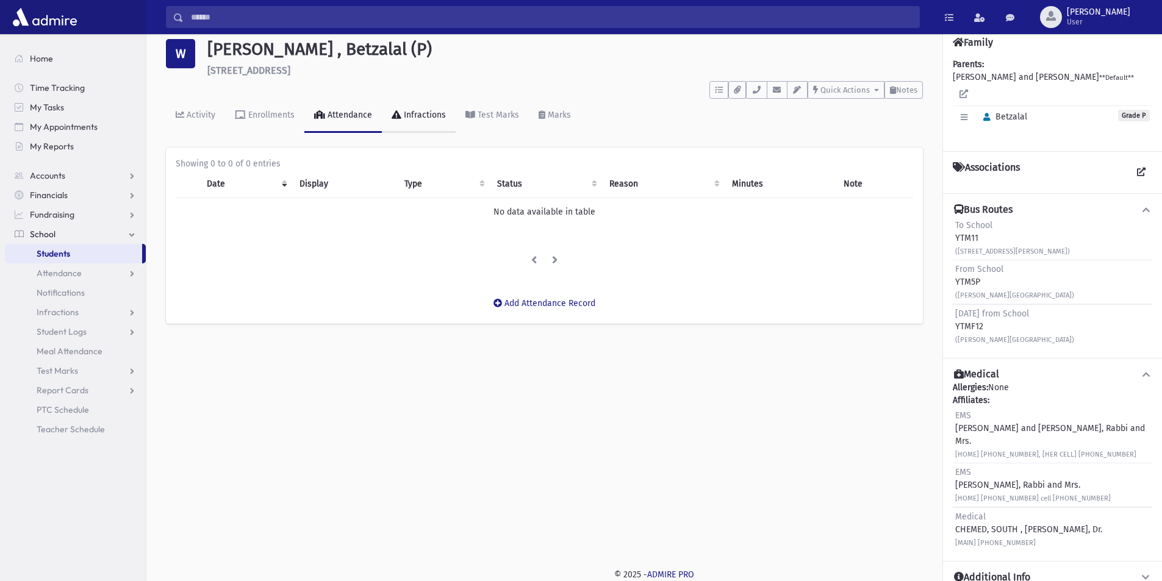
click at [423, 118] on div "Infractions" at bounding box center [423, 115] width 45 height 10
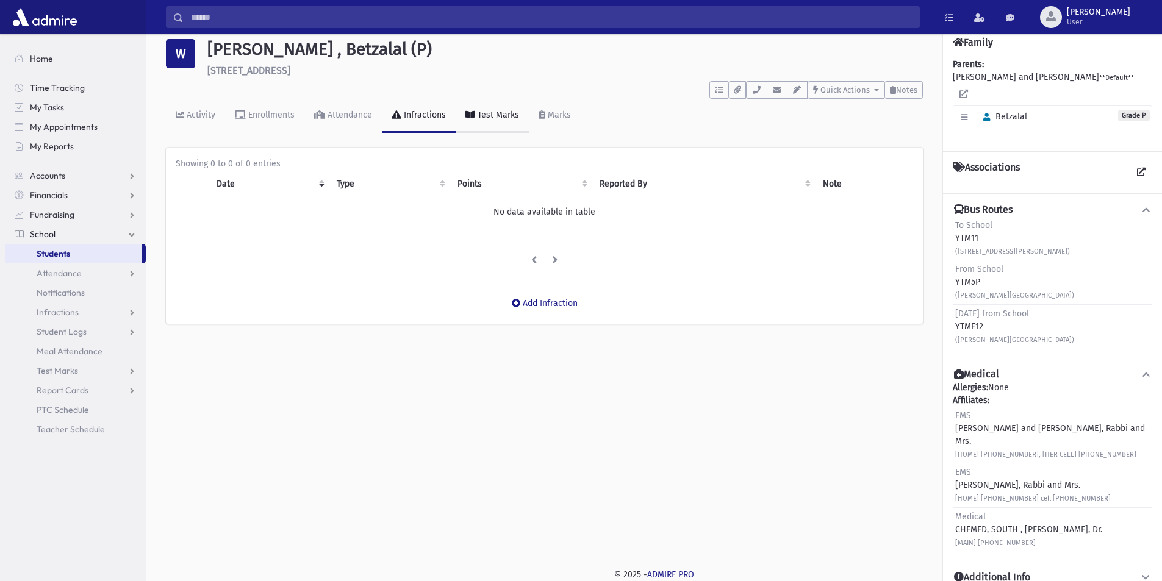
click at [497, 110] on link "Test Marks" at bounding box center [492, 116] width 73 height 34
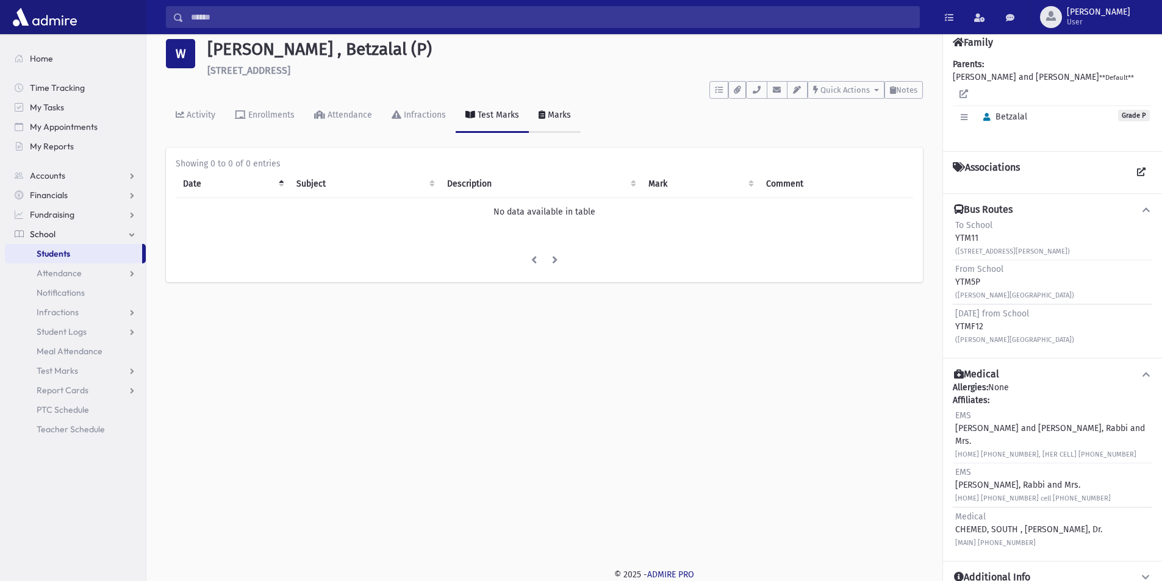
drag, startPoint x: 553, startPoint y: 112, endPoint x: 537, endPoint y: 117, distance: 17.2
click at [553, 112] on div "Marks" at bounding box center [558, 115] width 26 height 10
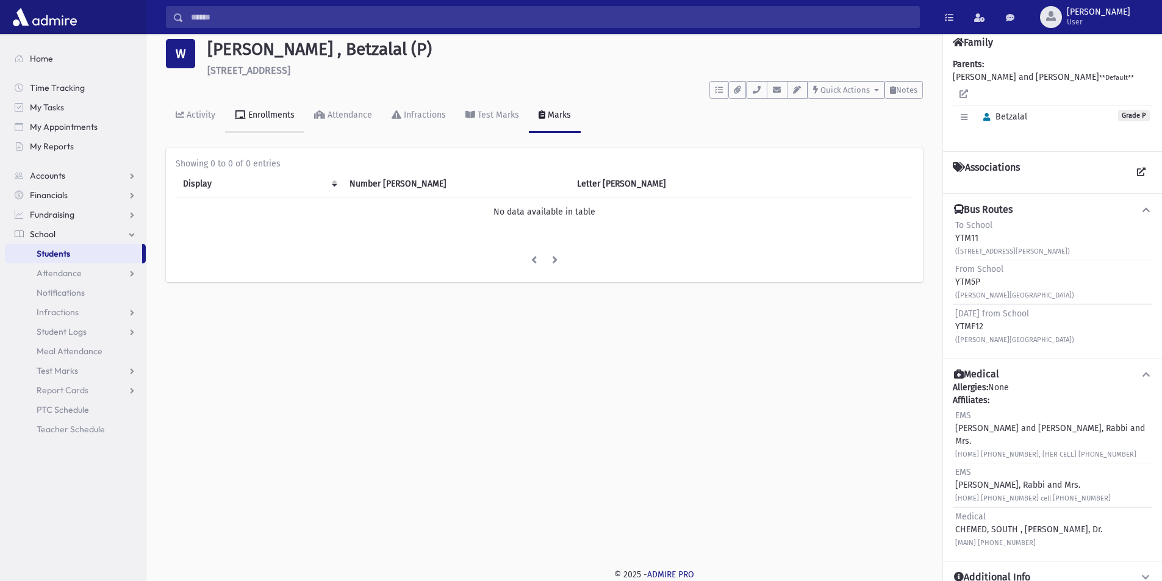
click at [264, 111] on div "Enrollments" at bounding box center [270, 115] width 49 height 10
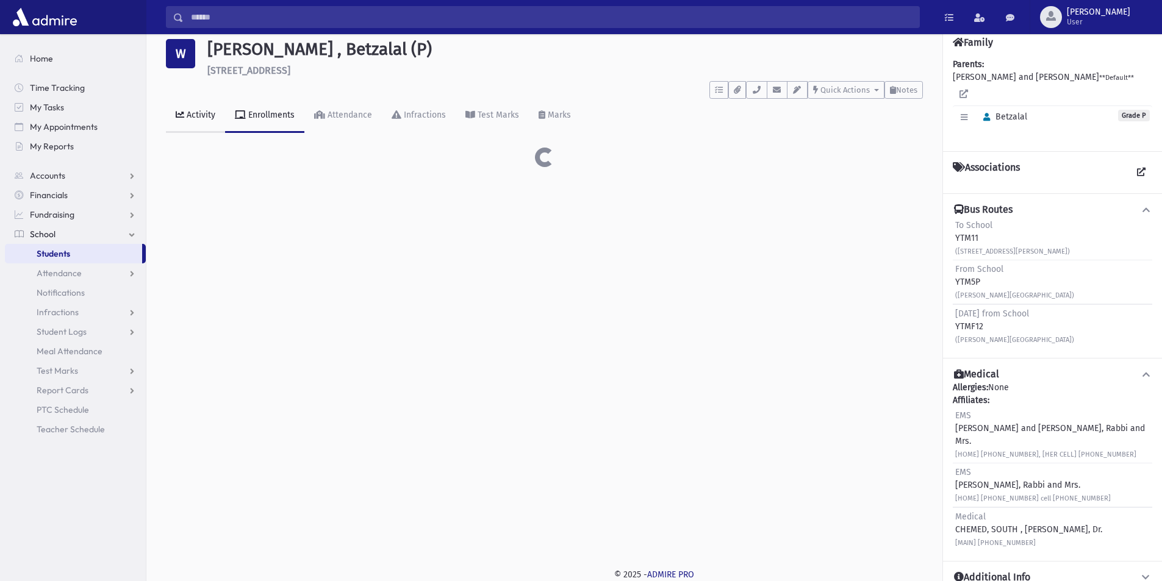
click at [176, 116] on icon at bounding box center [180, 114] width 9 height 9
click at [268, 116] on div "Enrollments" at bounding box center [270, 115] width 49 height 10
click at [588, 210] on td "false" at bounding box center [632, 212] width 138 height 28
drag, startPoint x: 439, startPoint y: 211, endPoint x: 420, endPoint y: 215, distance: 19.3
click at [420, 215] on tr "Hebrew [PERSON_NAME] 213 false [DATE] [DATE]" at bounding box center [544, 212] width 737 height 28
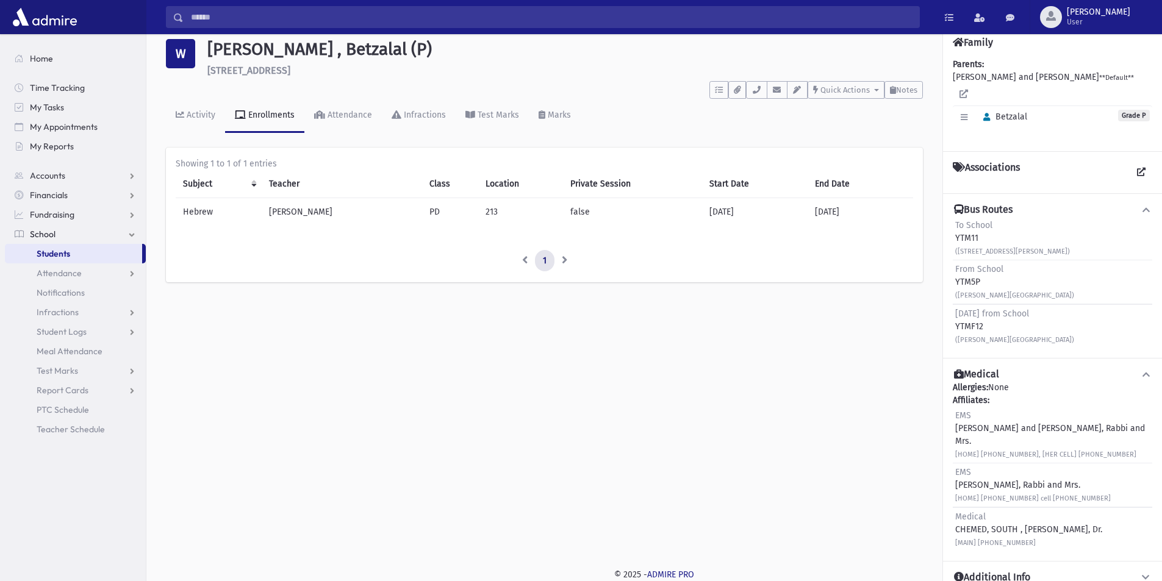
click at [372, 351] on div "Students W [PERSON_NAME] , Betzalal (P) [STREET_ADDRESS] **** To Do's No open t…" at bounding box center [654, 280] width 1016 height 547
click at [526, 260] on li at bounding box center [524, 261] width 21 height 22
click at [560, 264] on li at bounding box center [564, 261] width 21 height 22
drag, startPoint x: 185, startPoint y: 54, endPoint x: 183, endPoint y: 74, distance: 20.8
click at [183, 74] on div "W [PERSON_NAME] , Betzalal (P) [STREET_ADDRESS]" at bounding box center [544, 57] width 769 height 37
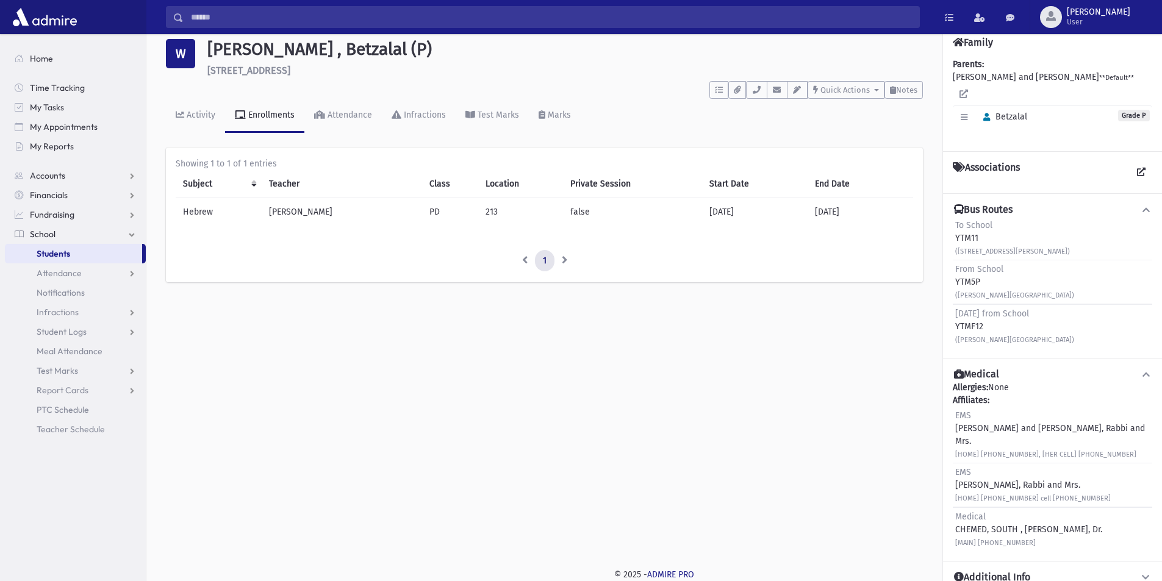
click at [188, 55] on div "W" at bounding box center [180, 53] width 29 height 29
drag, startPoint x: 347, startPoint y: 70, endPoint x: 347, endPoint y: 106, distance: 36.6
click at [347, 106] on header "Students W [PERSON_NAME] , Betzalal (P) [STREET_ADDRESS] **** To Do's No open t…" at bounding box center [544, 77] width 757 height 112
click at [339, 133] on div "Students W [PERSON_NAME] , Betzalal (P) [STREET_ADDRESS] **** To Do's No open t…" at bounding box center [544, 158] width 796 height 303
click at [353, 117] on div "Attendance" at bounding box center [348, 115] width 47 height 10
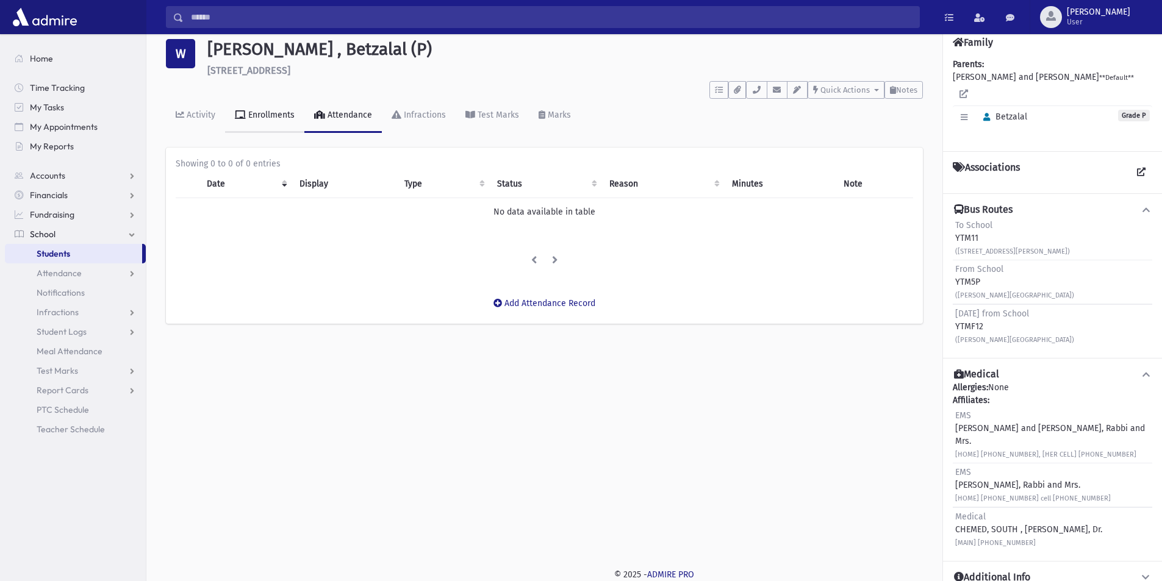
click at [273, 117] on div "Enrollments" at bounding box center [270, 115] width 49 height 10
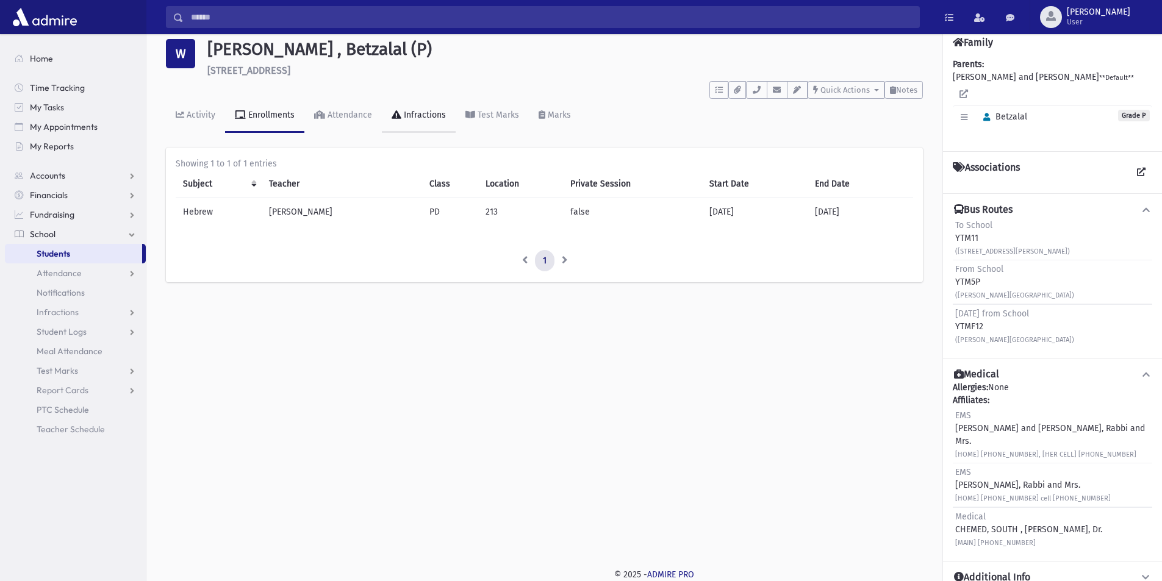
click at [417, 117] on div "Infractions" at bounding box center [423, 115] width 45 height 10
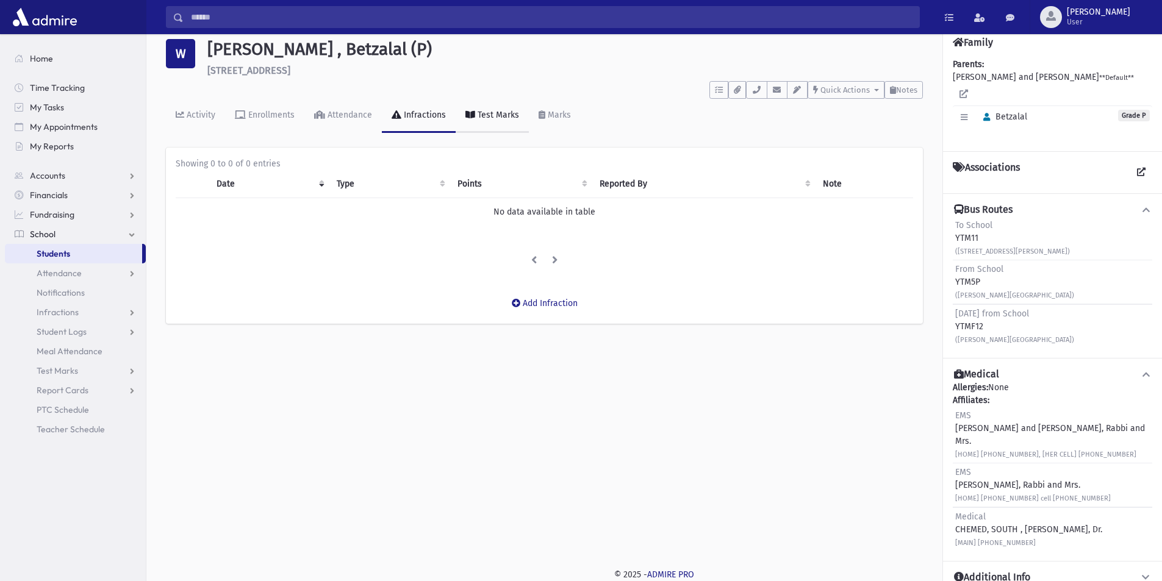
click at [475, 112] on div "Test Marks" at bounding box center [497, 115] width 44 height 10
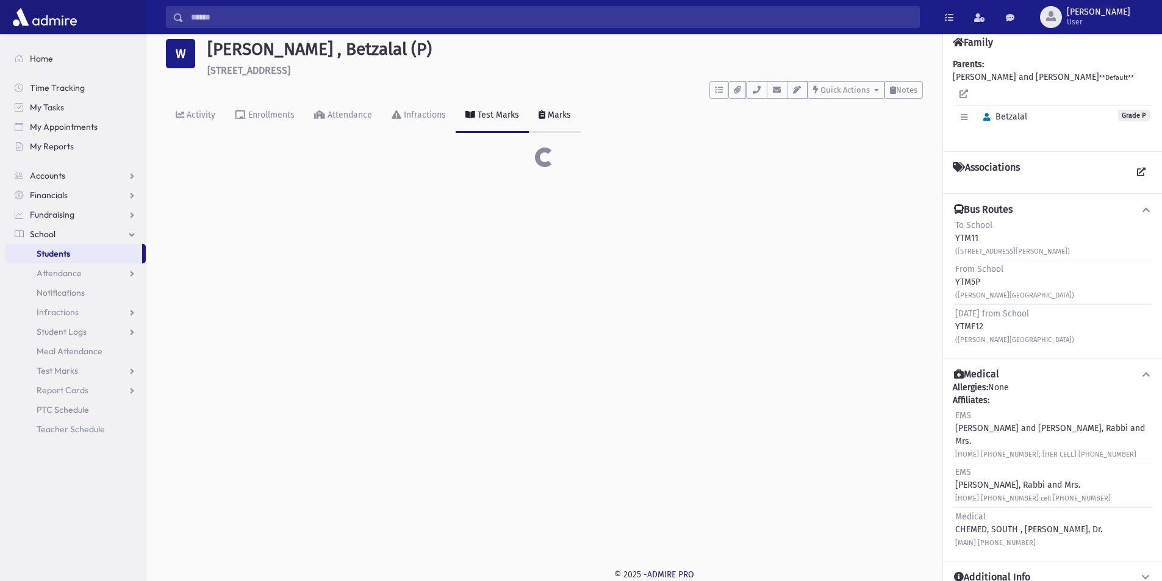
drag, startPoint x: 551, startPoint y: 115, endPoint x: 545, endPoint y: 124, distance: 11.0
click at [551, 117] on div "Marks" at bounding box center [558, 115] width 26 height 10
click at [255, 113] on div "Enrollments" at bounding box center [270, 115] width 49 height 10
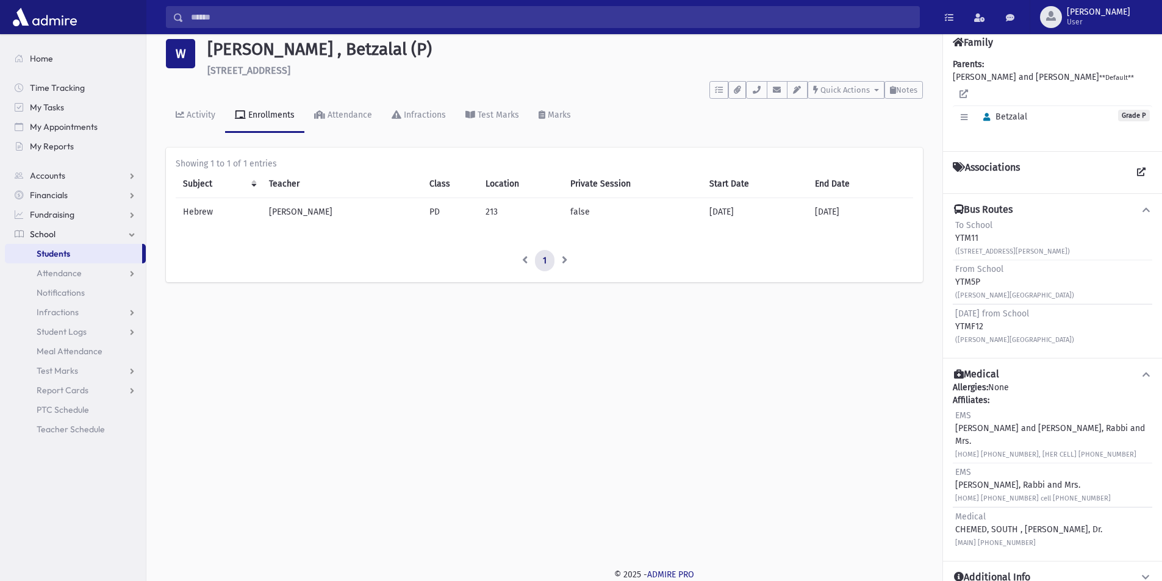
click at [411, 375] on div "Students W Wasserman , Betzalal (P) 1435 Oak Street Lakewood **** To Do's No op…" at bounding box center [654, 280] width 1016 height 547
click at [214, 124] on link "Activity" at bounding box center [195, 116] width 59 height 34
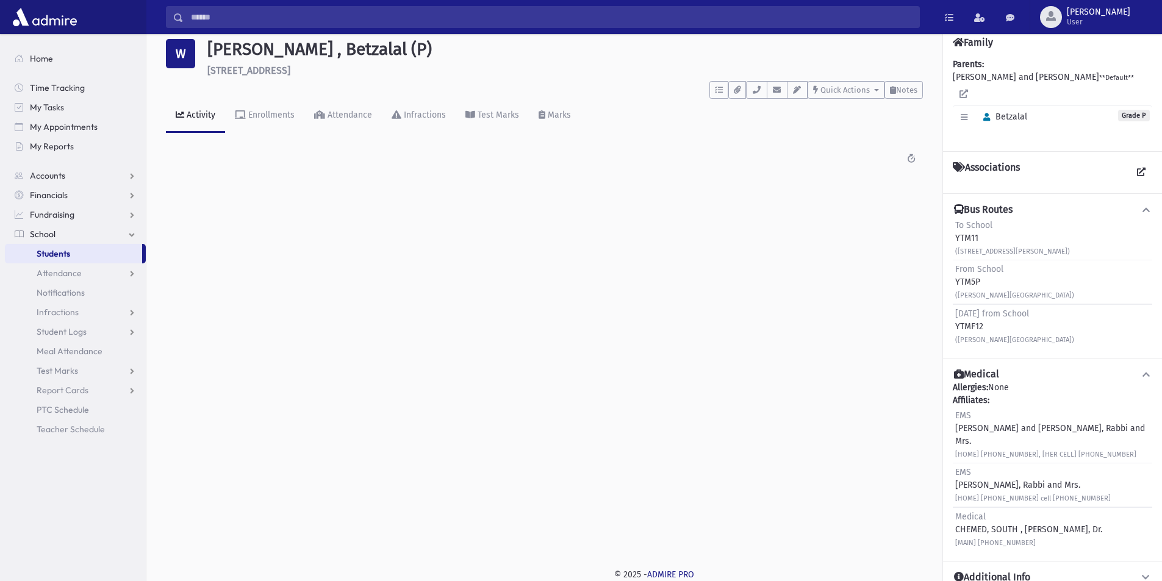
click at [53, 257] on span "Students" at bounding box center [54, 253] width 34 height 11
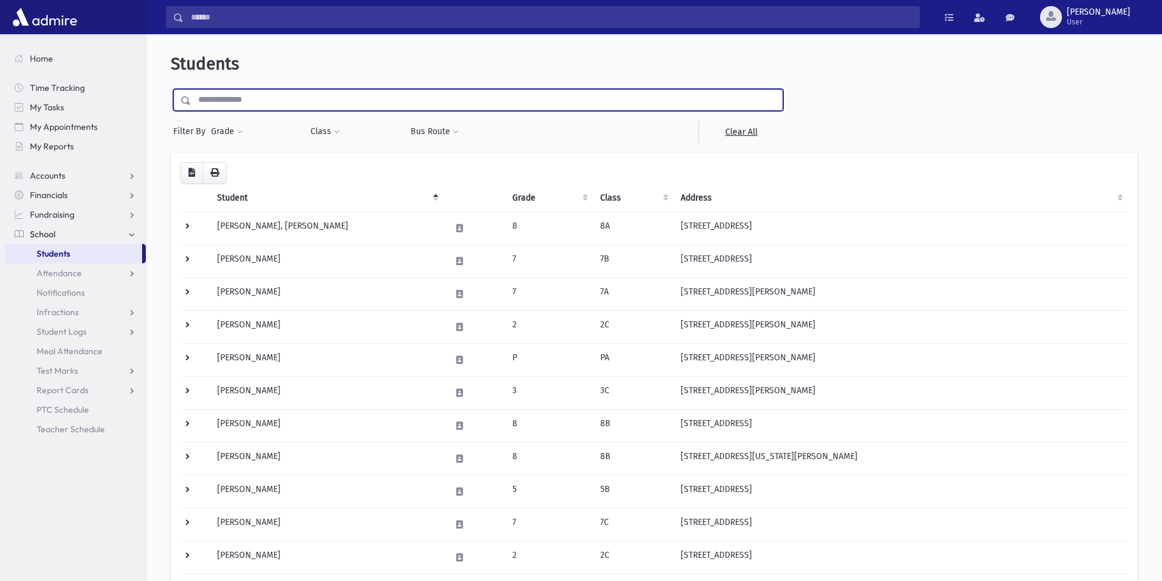
click at [312, 103] on input "text" at bounding box center [487, 100] width 592 height 22
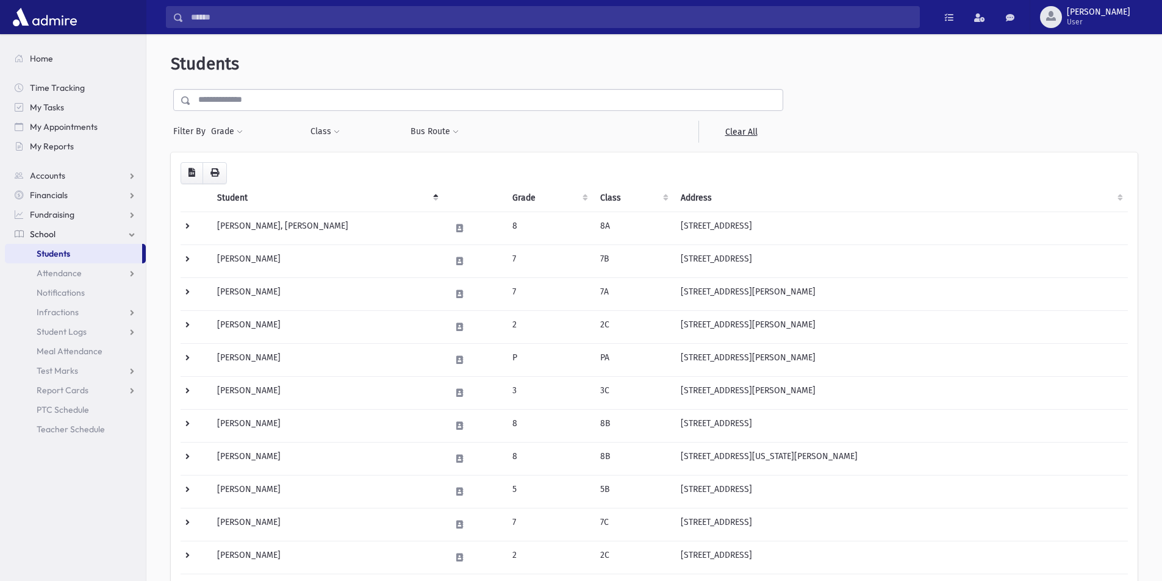
click at [518, 136] on div at bounding box center [552, 132] width 99 height 22
click at [458, 127] on button "Bus Route" at bounding box center [434, 132] width 49 height 22
click at [453, 132] on span at bounding box center [456, 132] width 6 height 7
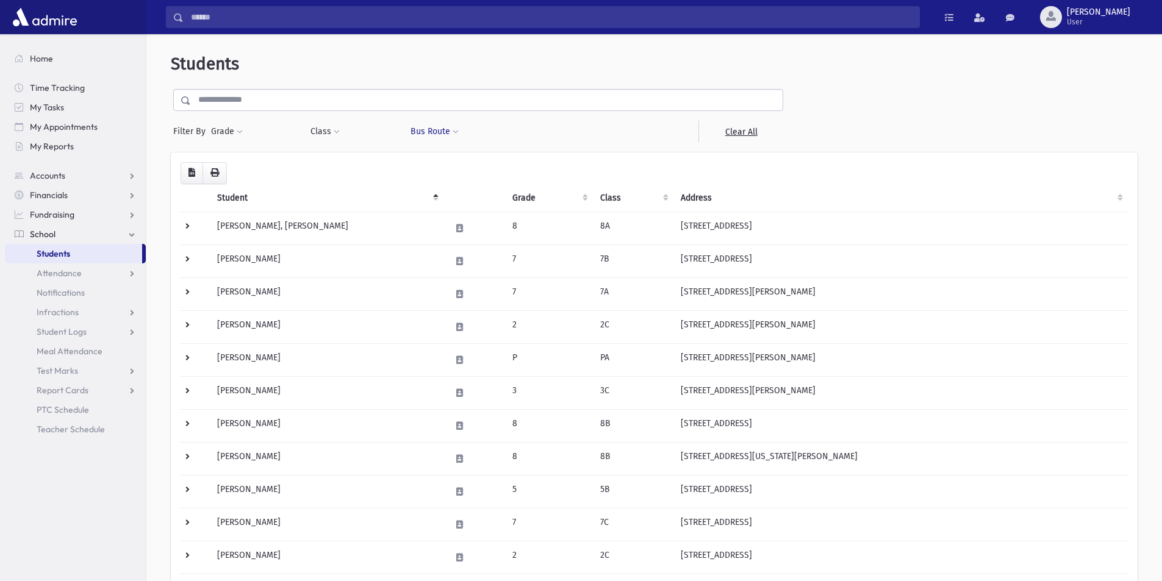
click at [453, 132] on span at bounding box center [456, 132] width 6 height 7
click at [822, 124] on form "Filter By Grade * * * * * * * * * Filter Class ** ** ** ** ** **" at bounding box center [654, 116] width 967 height 54
click at [266, 102] on input "text" at bounding box center [487, 100] width 592 height 22
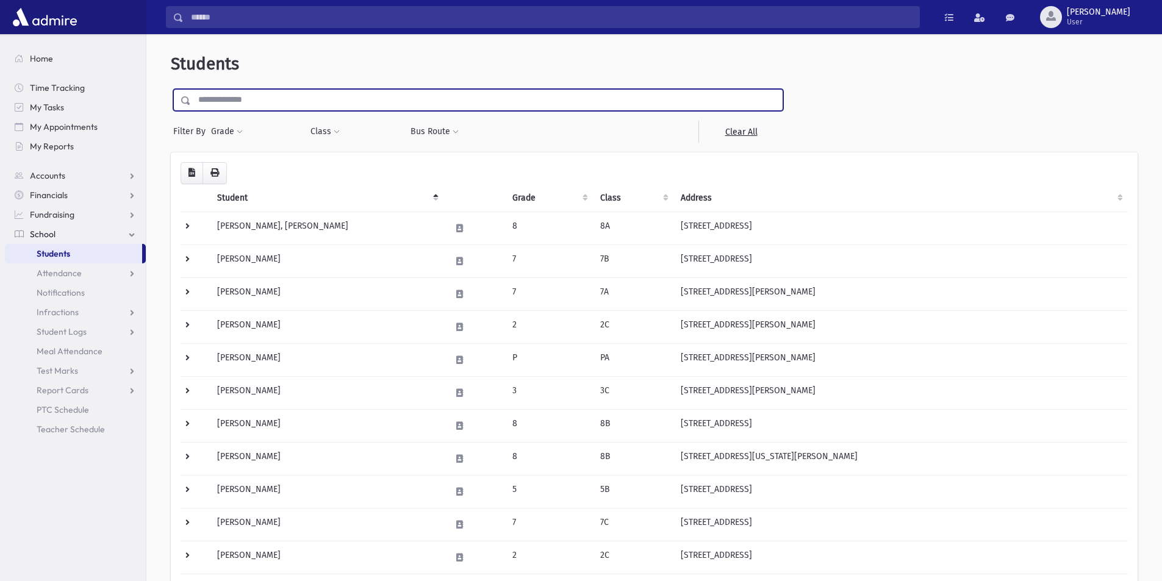
drag, startPoint x: 206, startPoint y: 98, endPoint x: 245, endPoint y: 98, distance: 39.6
click at [245, 98] on input "text" at bounding box center [487, 100] width 592 height 22
click at [294, 99] on input "text" at bounding box center [487, 100] width 592 height 22
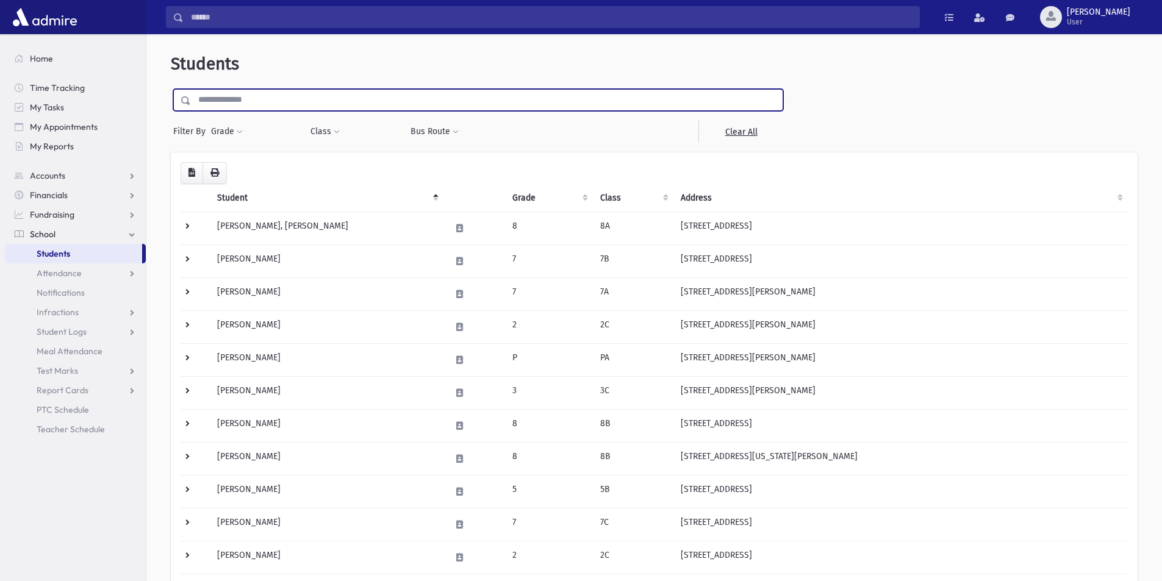
click at [389, 61] on header "Students" at bounding box center [654, 64] width 967 height 21
click at [260, 100] on input "text" at bounding box center [487, 100] width 592 height 22
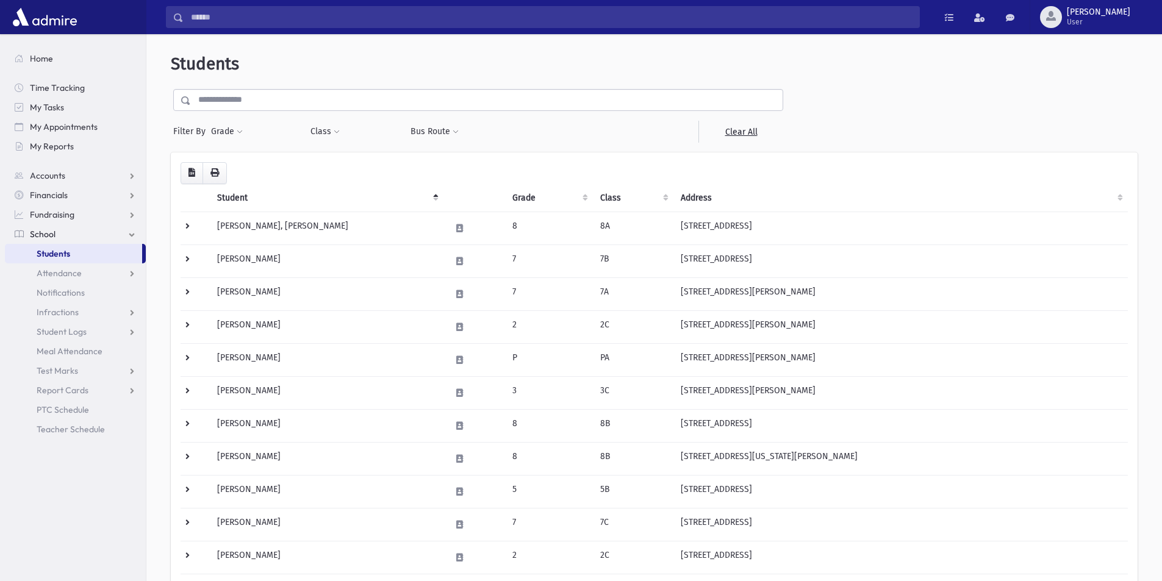
click at [1041, 128] on form "Filter By Grade * * * * * * * * * Filter Class ** ** ** ** ** **" at bounding box center [654, 116] width 967 height 54
click at [188, 13] on input "Search" at bounding box center [552, 17] width 736 height 22
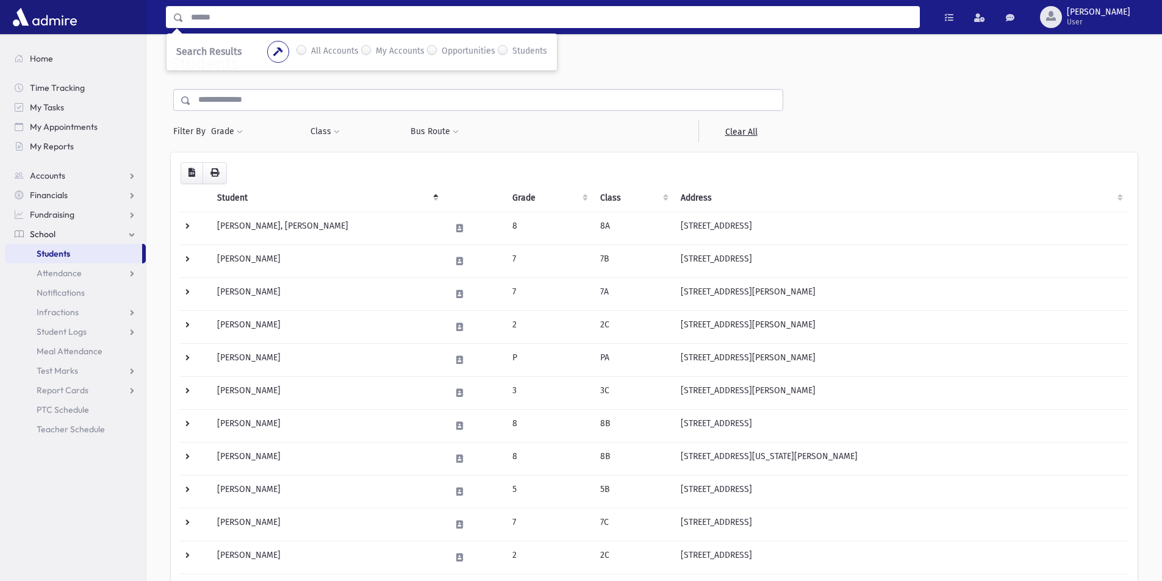
click at [850, 86] on div "Students Filter By Grade * * * * * * * * * Filter Class ** ** ** ** **" at bounding box center [654, 589] width 1006 height 1101
click at [276, 10] on input "Search" at bounding box center [552, 17] width 736 height 22
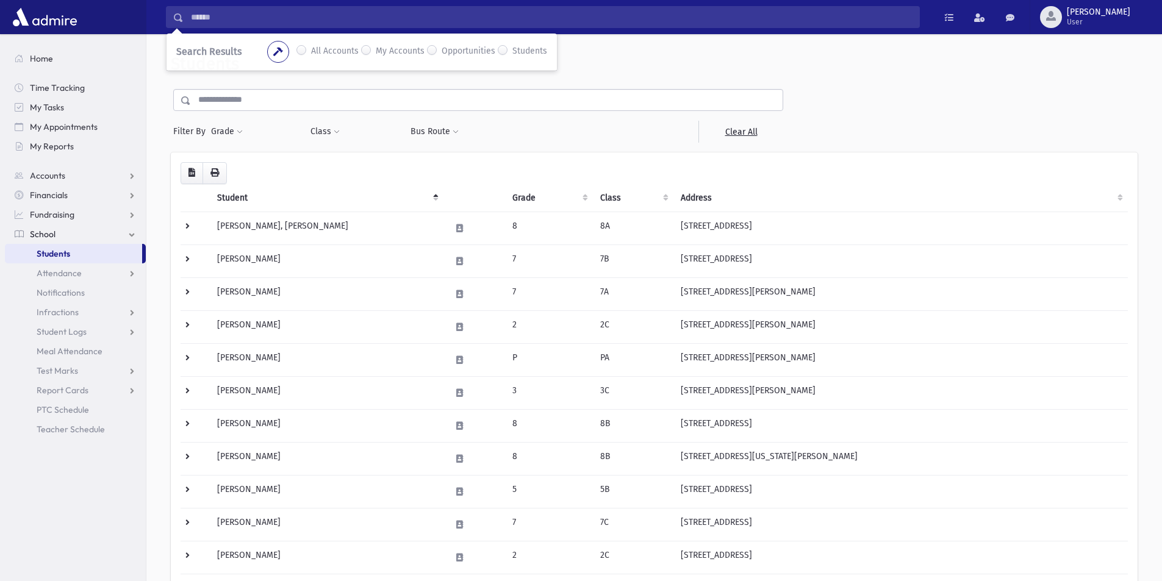
click at [1091, 69] on header "Students" at bounding box center [654, 64] width 967 height 21
drag, startPoint x: 1161, startPoint y: 87, endPoint x: 1164, endPoint y: 75, distance: 12.6
click at [1161, 75] on html "Search Results All Accounts My Accounts Opportunities Students" at bounding box center [581, 290] width 1162 height 581
click at [1103, 7] on span "[PERSON_NAME]" at bounding box center [1098, 12] width 63 height 10
click at [962, 108] on form "Filter By Grade * * * * * * * * * Filter Class ** ** ** ** ** **" at bounding box center [654, 116] width 967 height 54
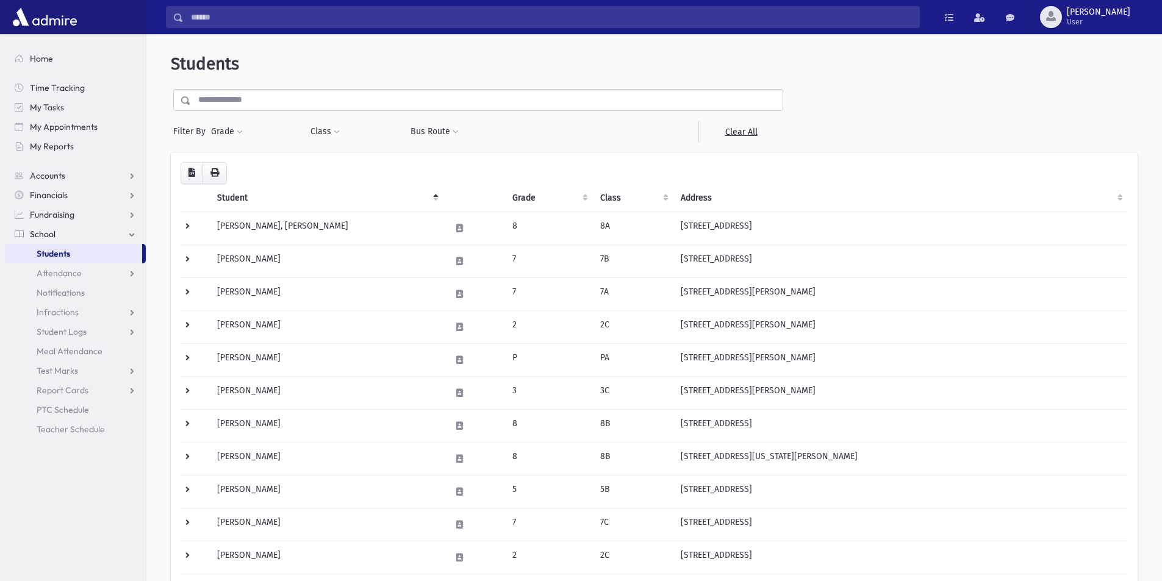
click at [887, 15] on input "Search" at bounding box center [552, 17] width 736 height 22
click at [928, 62] on header "Students" at bounding box center [654, 64] width 967 height 21
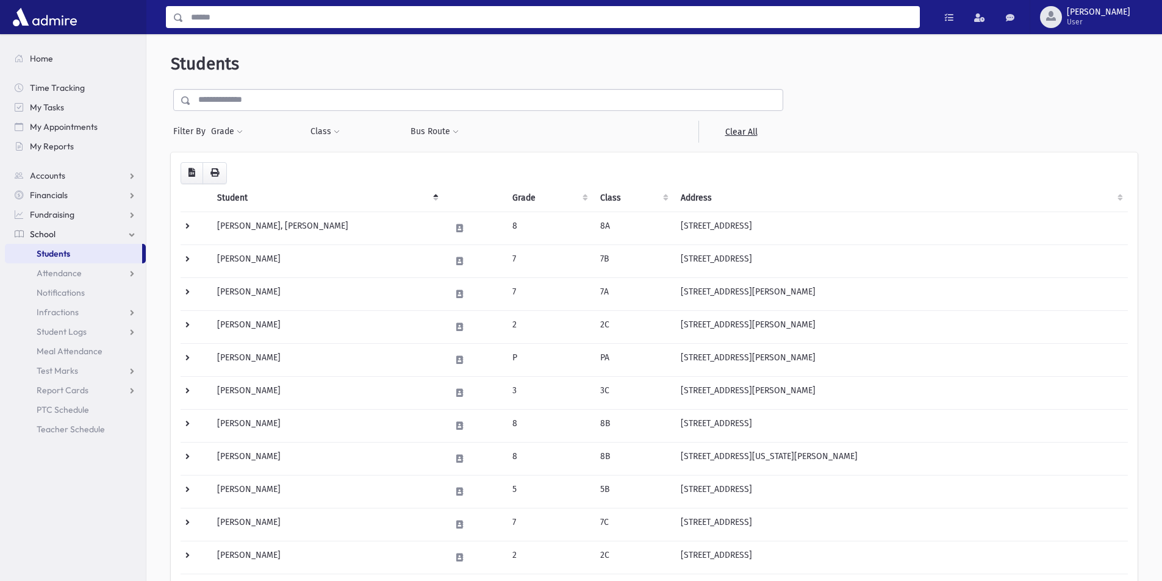
click at [909, 20] on input "Search" at bounding box center [552, 17] width 736 height 22
click at [907, 62] on header "Students" at bounding box center [654, 64] width 967 height 21
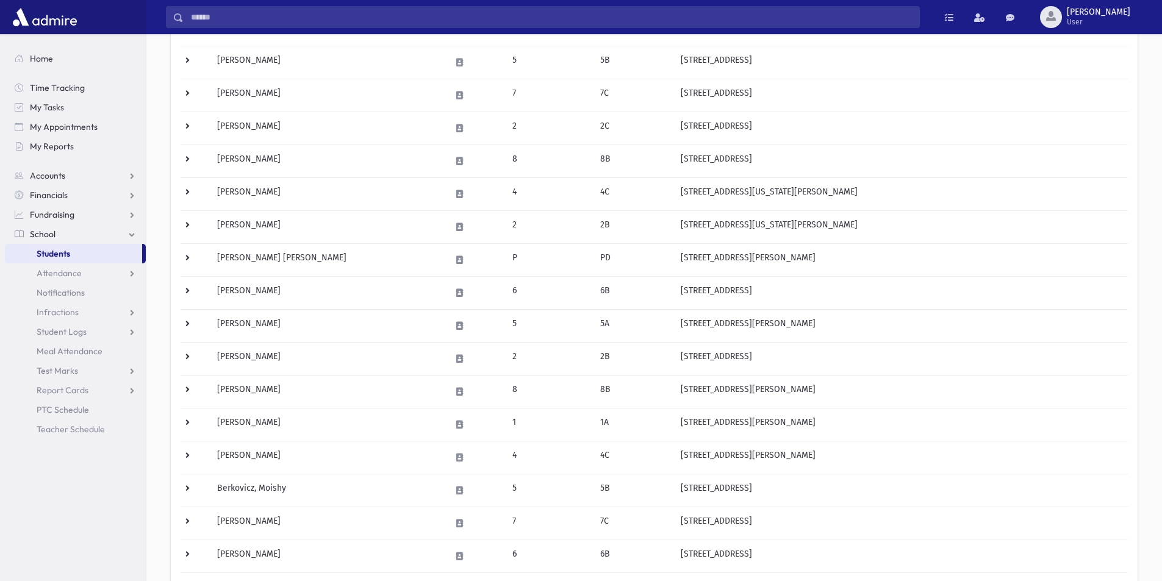
scroll to position [212, 0]
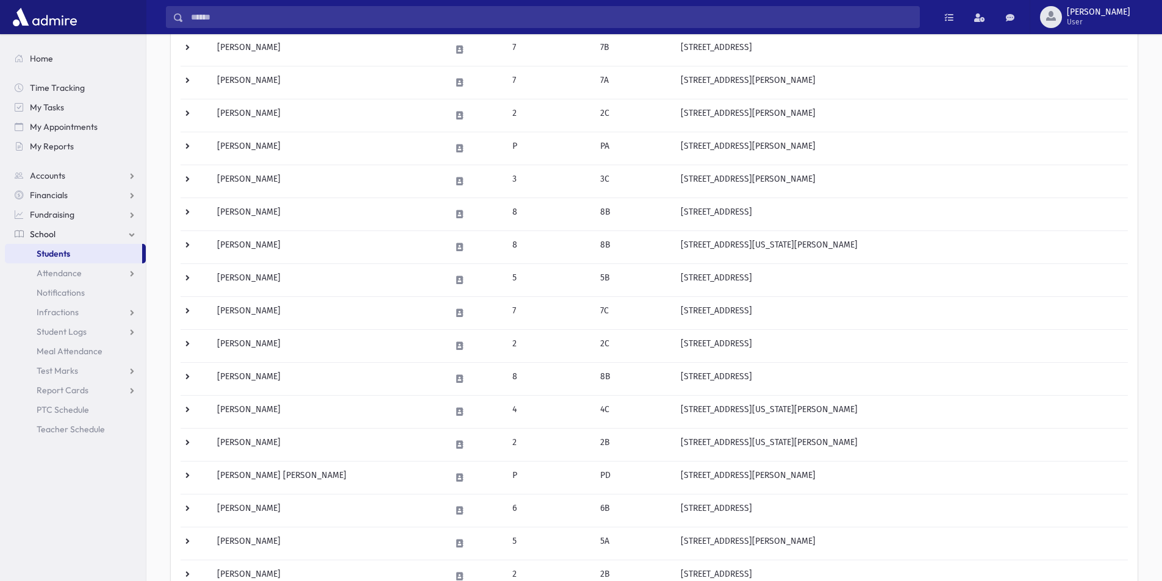
drag, startPoint x: 1155, startPoint y: 91, endPoint x: 1153, endPoint y: 40, distance: 51.3
click at [1153, 40] on div "Students Filter By Grade * * * * * * * * * Filter Class ** ** **" at bounding box center [654, 377] width 1016 height 1101
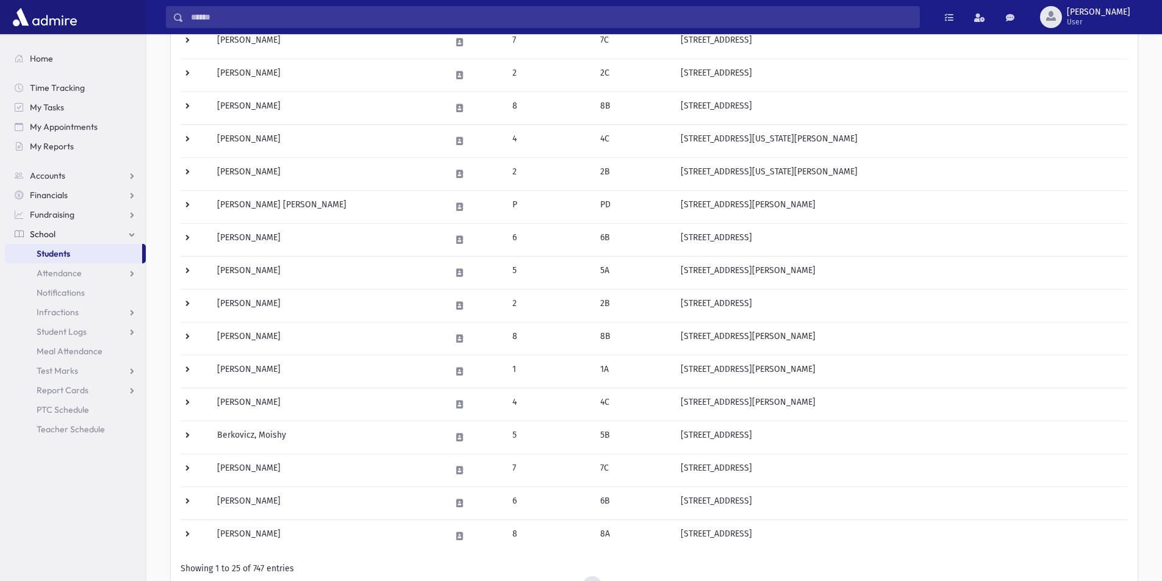
scroll to position [586, 0]
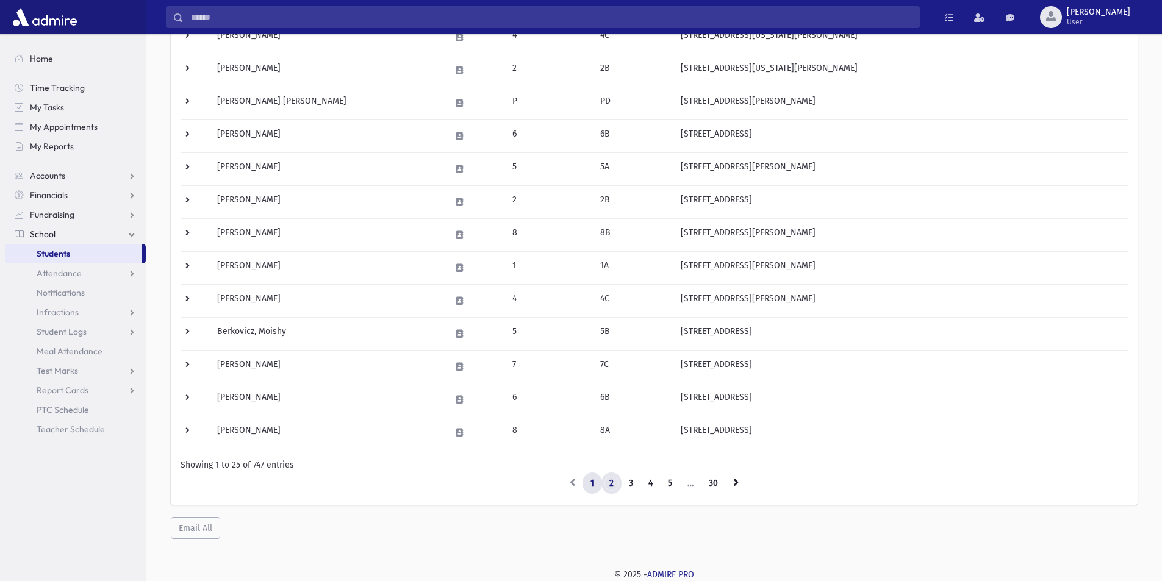
click at [618, 479] on link "2" at bounding box center [611, 484] width 20 height 22
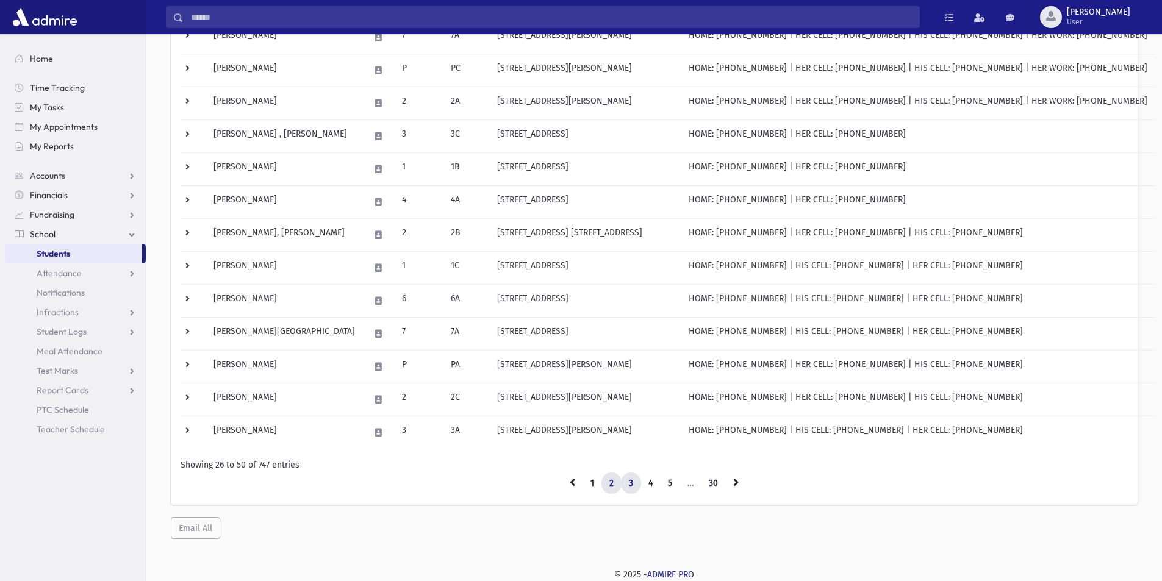
click at [640, 487] on link "3" at bounding box center [631, 484] width 20 height 22
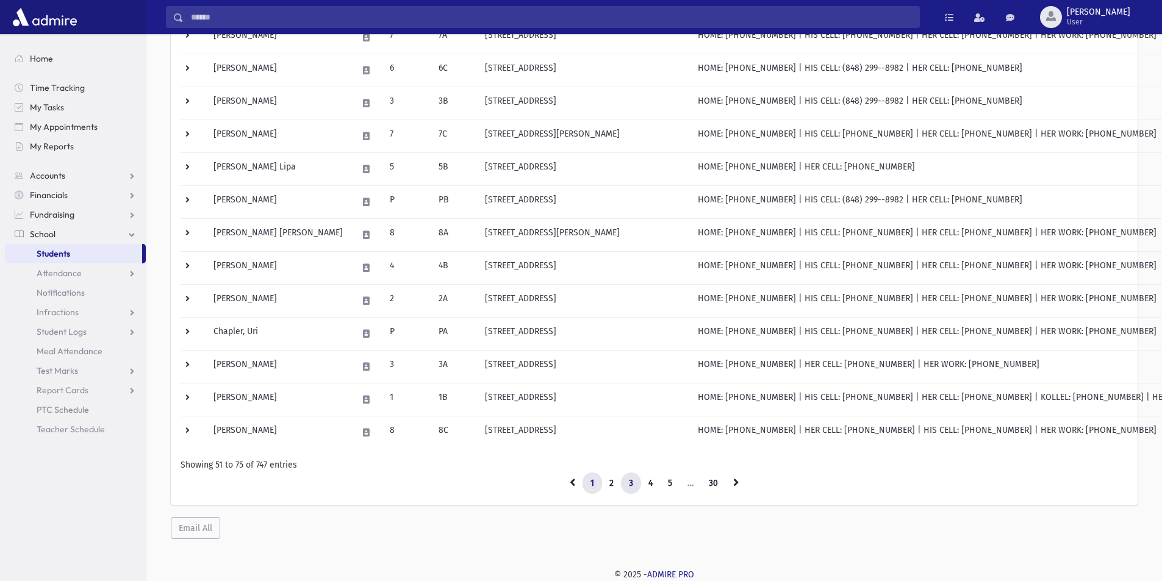
click at [588, 484] on link "1" at bounding box center [593, 484] width 20 height 22
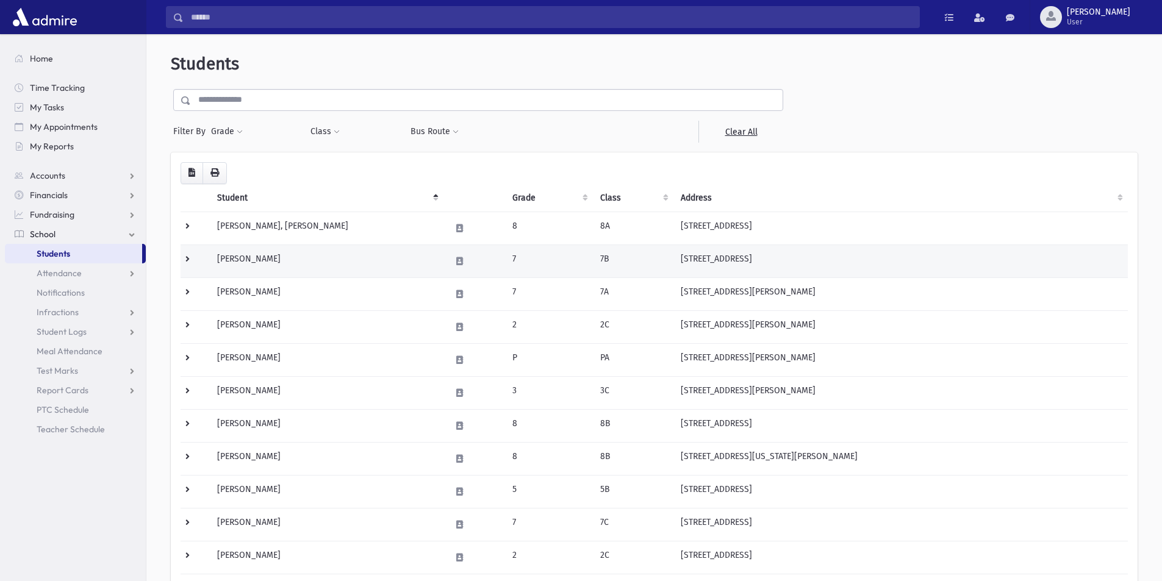
click at [314, 250] on td "Abrams, Yossi" at bounding box center [327, 261] width 234 height 33
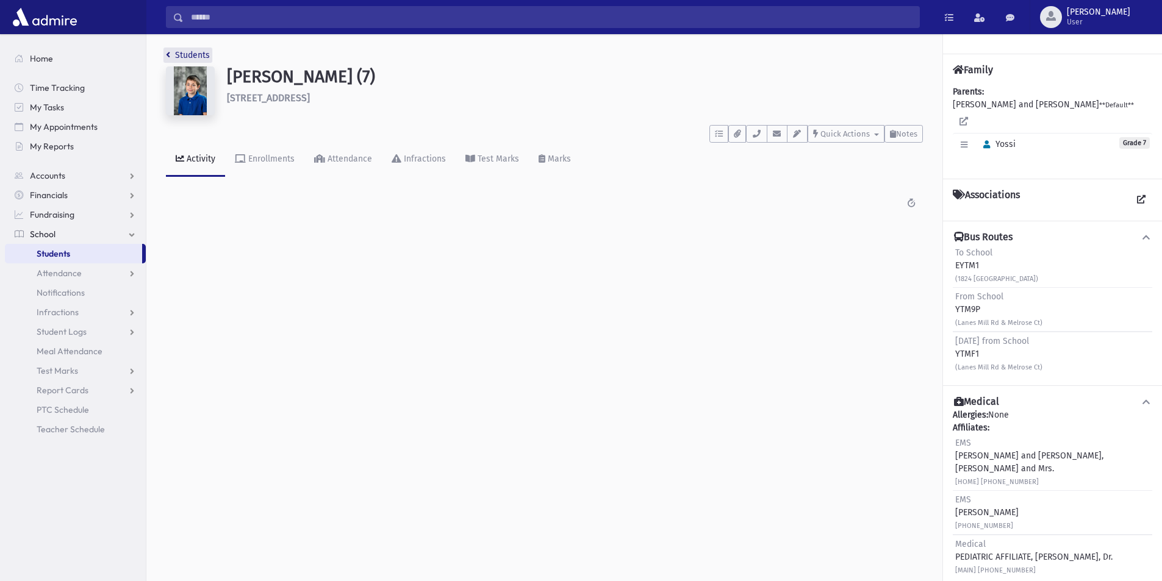
click at [168, 56] on icon "breadcrumb" at bounding box center [168, 55] width 4 height 9
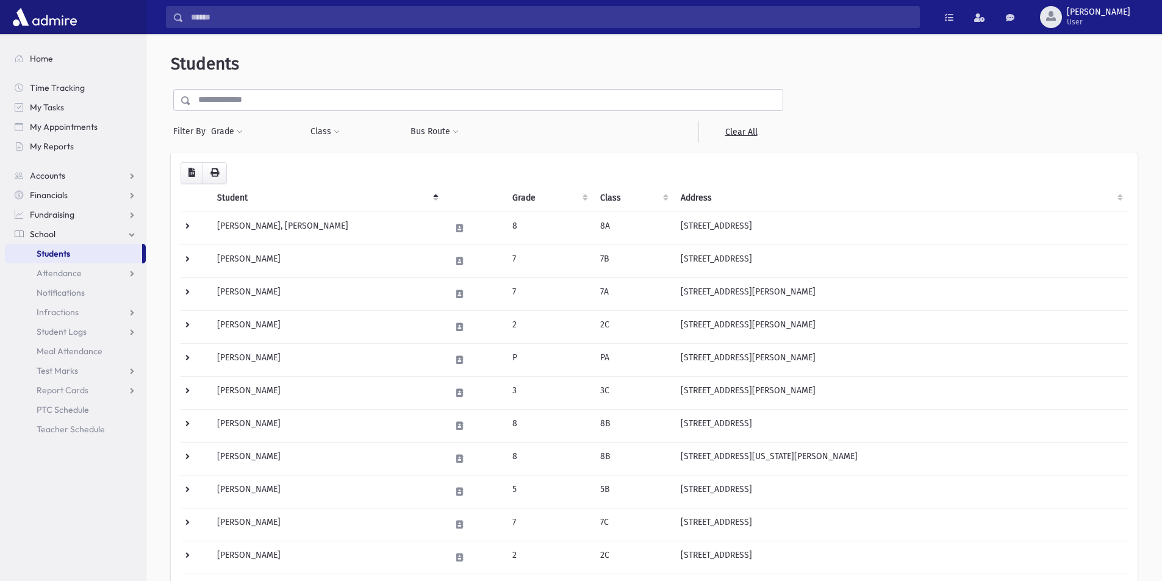
click at [260, 106] on input "text" at bounding box center [487, 100] width 592 height 22
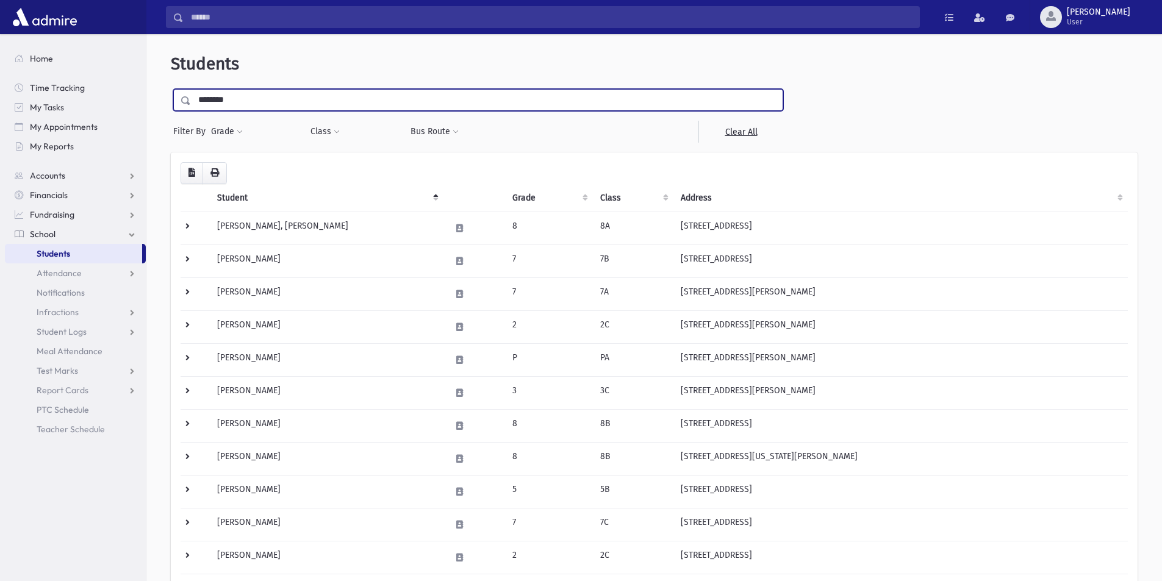
type input "********"
click at [171, 89] on input "submit" at bounding box center [188, 97] width 34 height 16
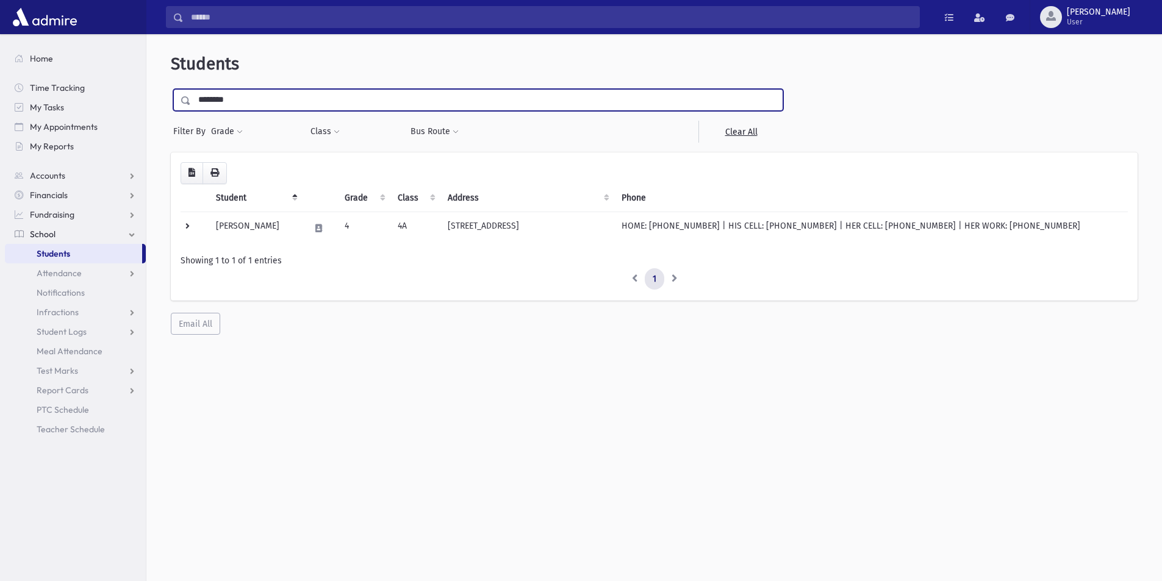
drag, startPoint x: 264, startPoint y: 99, endPoint x: 177, endPoint y: 99, distance: 86.0
click at [177, 99] on div "********" at bounding box center [478, 100] width 610 height 22
